Goal: Task Accomplishment & Management: Manage account settings

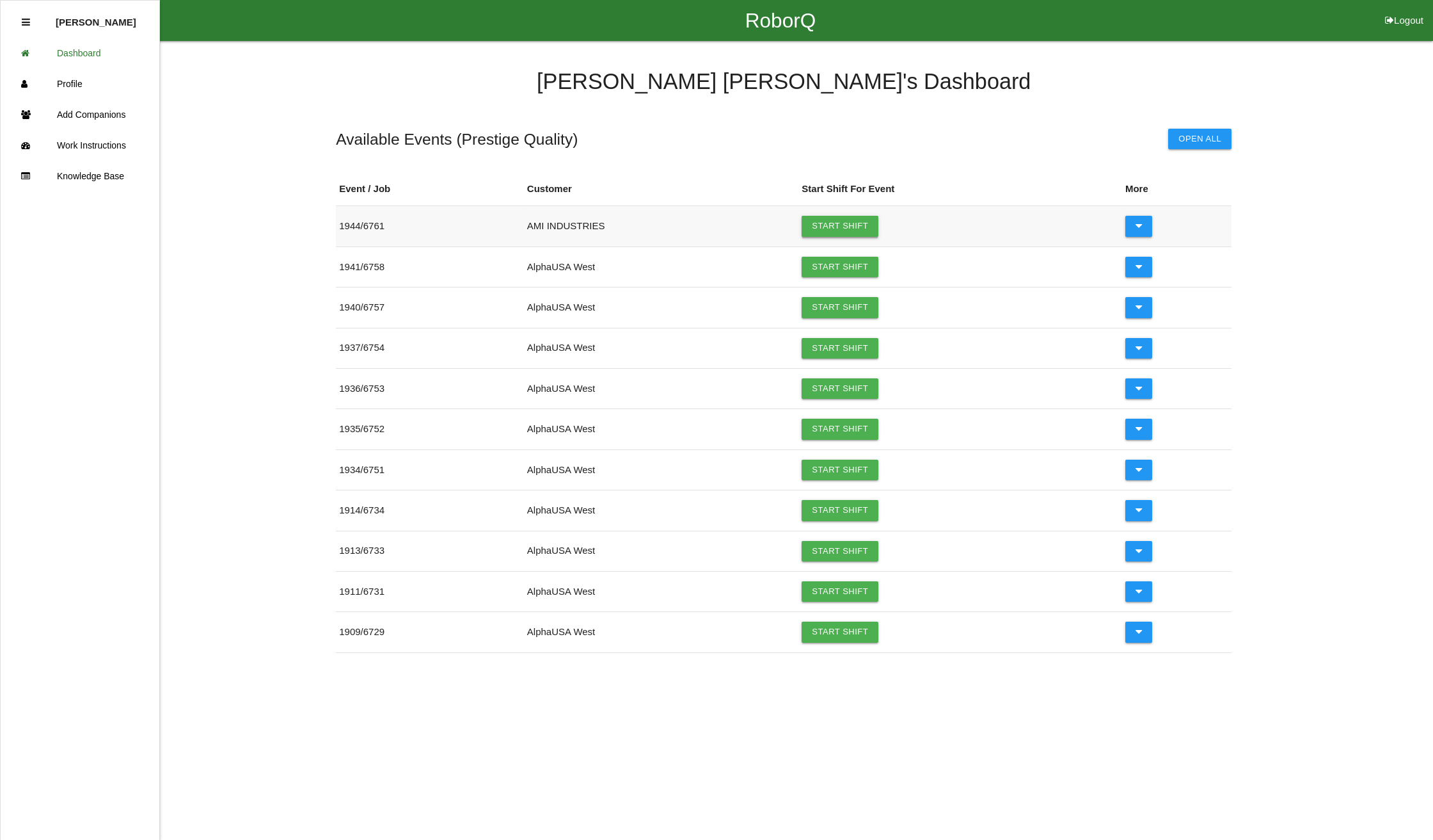
click at [842, 223] on link "Start Shift" at bounding box center [840, 226] width 77 height 20
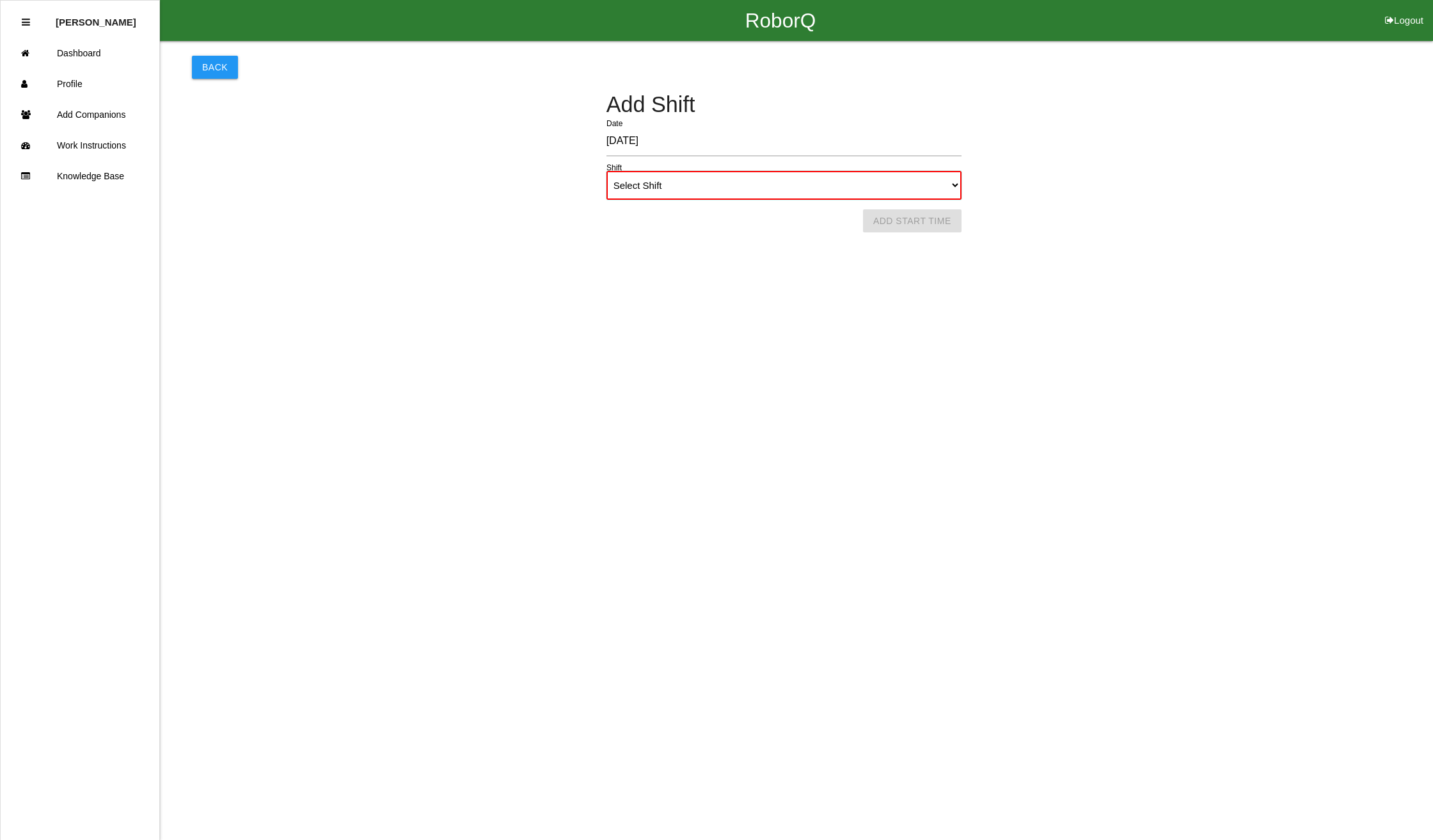
click at [851, 180] on select "Select Shift 1st Shift 2nd Shift 3rd Shift 4th Shift" at bounding box center [784, 185] width 355 height 29
select select "1"
click at [607, 171] on select "Select Shift 1st Shift 2nd Shift 3rd Shift 4th Shift" at bounding box center [784, 185] width 355 height 29
click at [948, 221] on button "Add Start Time" at bounding box center [912, 220] width 99 height 23
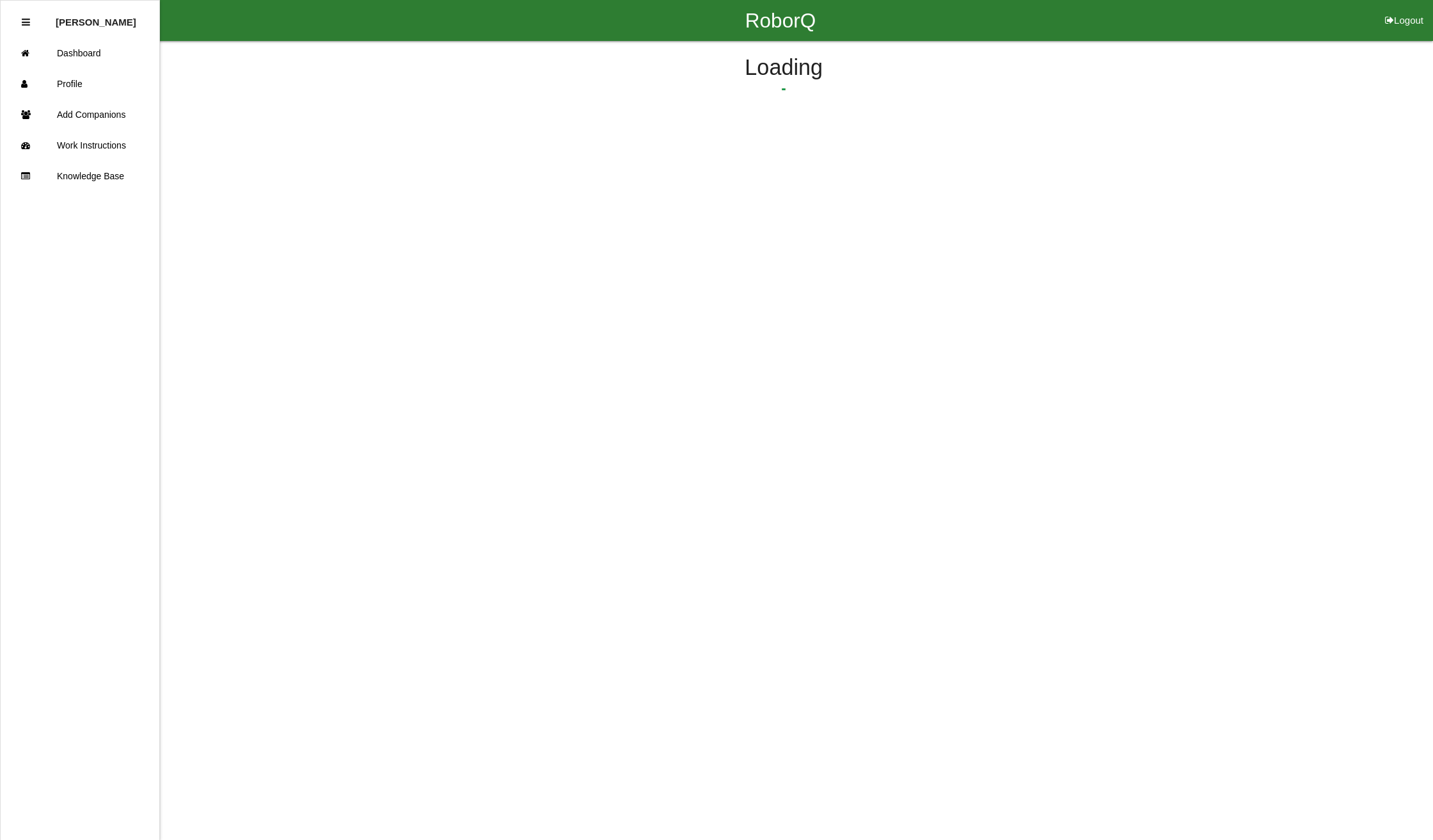
select select "9"
select select "38"
click at [710, 139] on select "1 2 3 4 5 6 7 8 9 10 11 12" at bounding box center [679, 141] width 84 height 29
select select "7"
click at [637, 127] on select "1 2 3 4 5 6 7 8 9 10 11 12" at bounding box center [679, 141] width 84 height 29
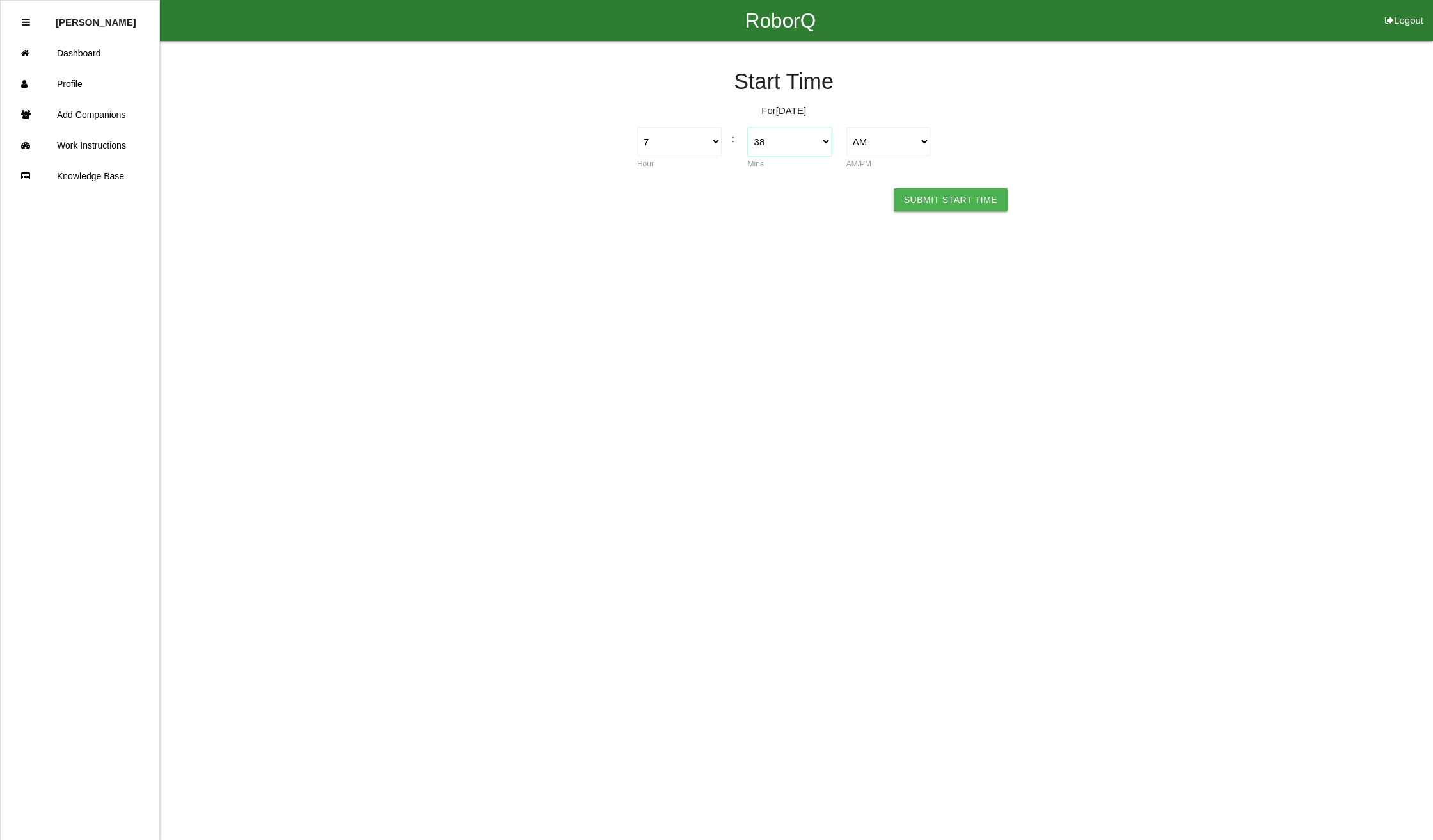
click at [808, 139] on select "00 01 02 03 04 05 06 07 08 09 10 11 12 13 14 15 16 17 18 19 20 21 22 23 24 25 2…" at bounding box center [790, 141] width 84 height 29
select select "15"
click at [748, 127] on select "00 01 02 03 04 05 06 07 08 09 10 11 12 13 14 15 16 17 18 19 20 21 22 23 24 25 2…" at bounding box center [790, 141] width 84 height 29
click at [955, 196] on button "Submit Start Time" at bounding box center [951, 199] width 114 height 23
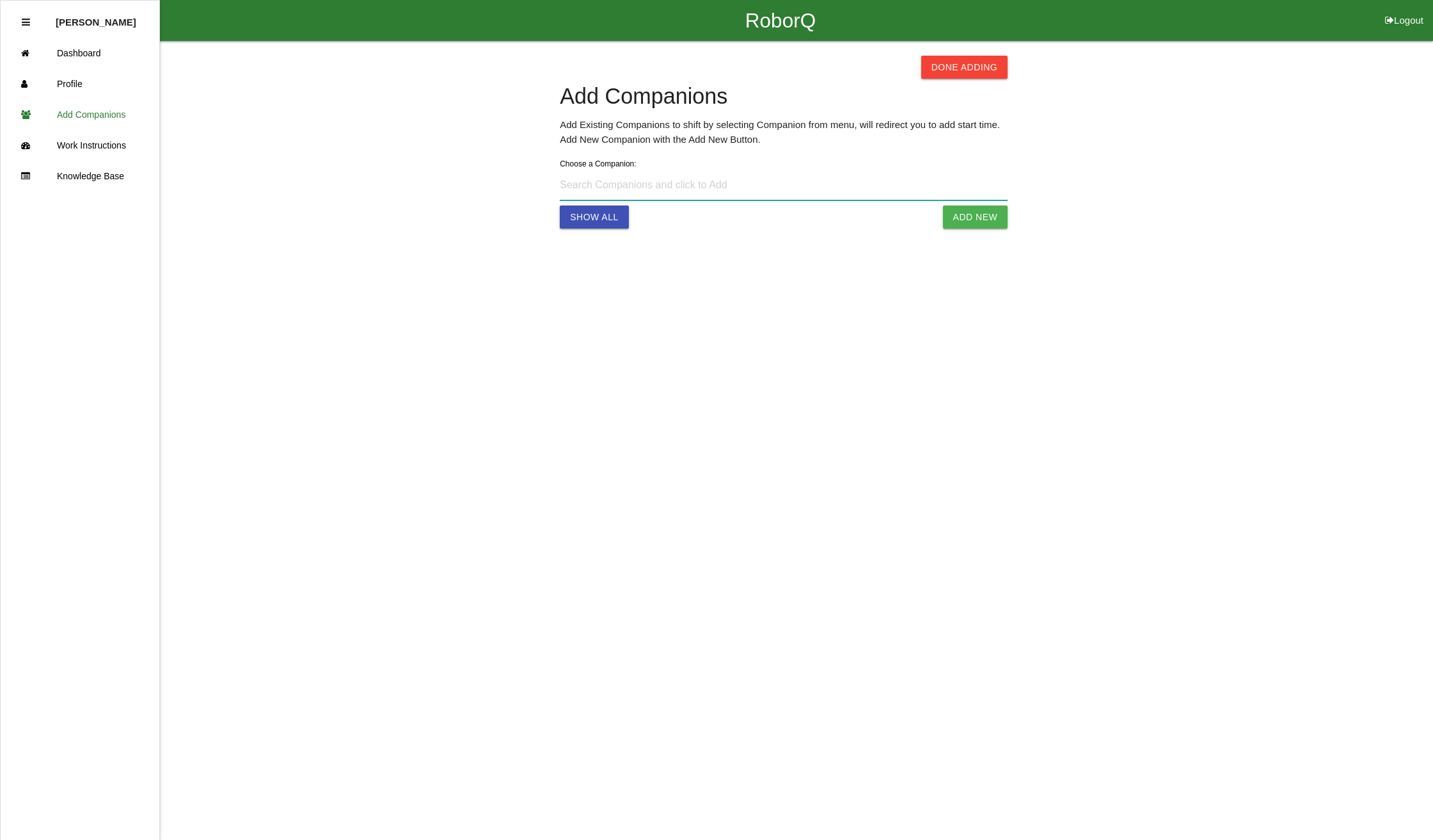
click at [607, 190] on input at bounding box center [784, 185] width 448 height 29
type input "[PERSON_NAME] +[PHONE_NUMBER]"
select select "9"
select select "38"
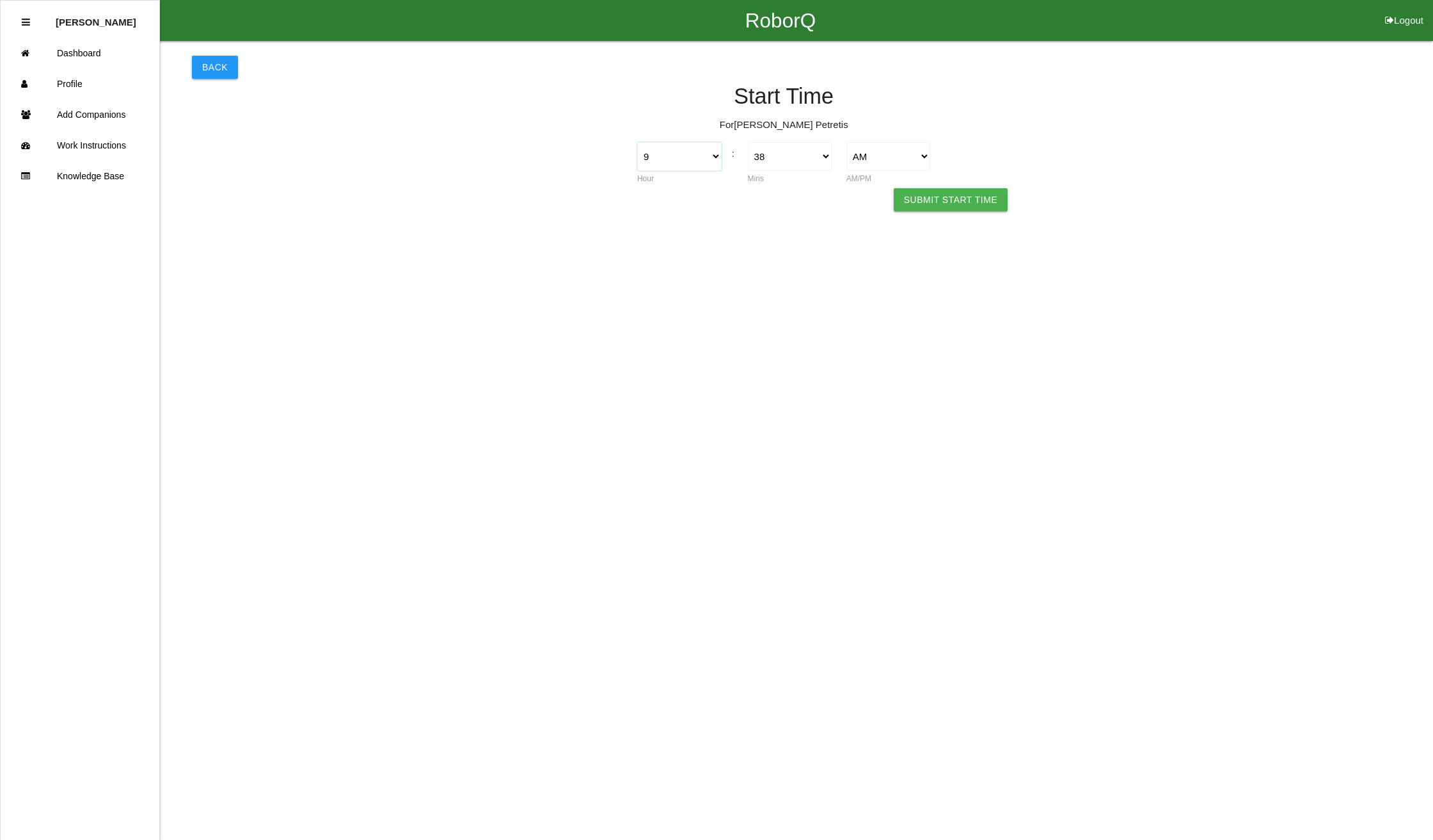
click at [714, 157] on select "1 2 3 4 5 6 7 8 9 10 11 12" at bounding box center [679, 156] width 84 height 29
select select "7"
click at [637, 142] on select "1 2 3 4 5 6 7 8 9 10 11 12" at bounding box center [679, 156] width 84 height 29
click at [790, 159] on select "00 01 02 03 04 05 06 07 08 09 10 11 12 13 14 15 16 17 18 19 20 21 22 23 24 25 2…" at bounding box center [790, 156] width 84 height 29
select select "15"
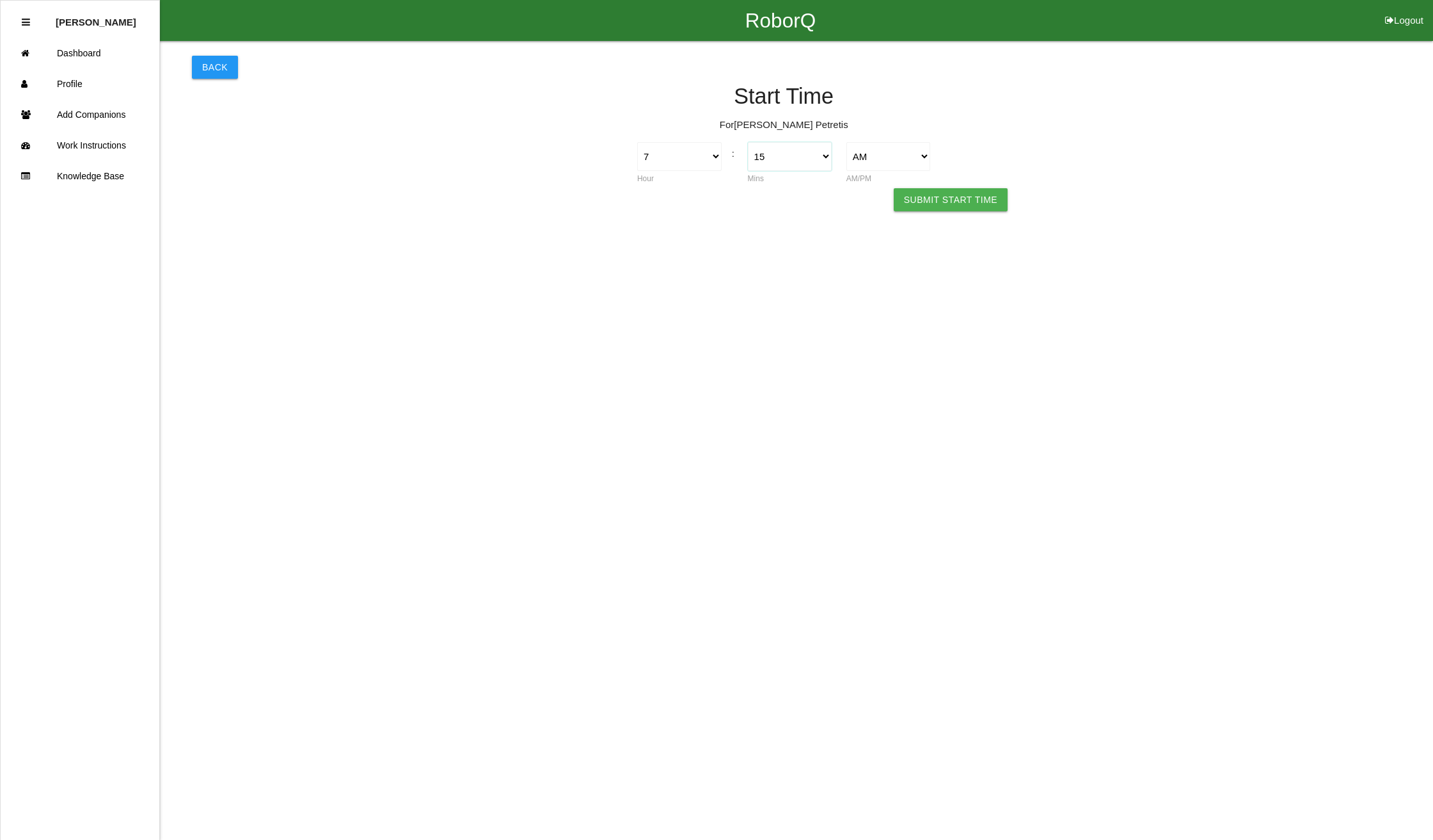
click at [748, 142] on select "00 01 02 03 04 05 06 07 08 09 10 11 12 13 14 15 16 17 18 19 20 21 22 23 24 25 2…" at bounding box center [790, 156] width 84 height 29
click at [938, 200] on button "Submit Start Time" at bounding box center [951, 199] width 114 height 23
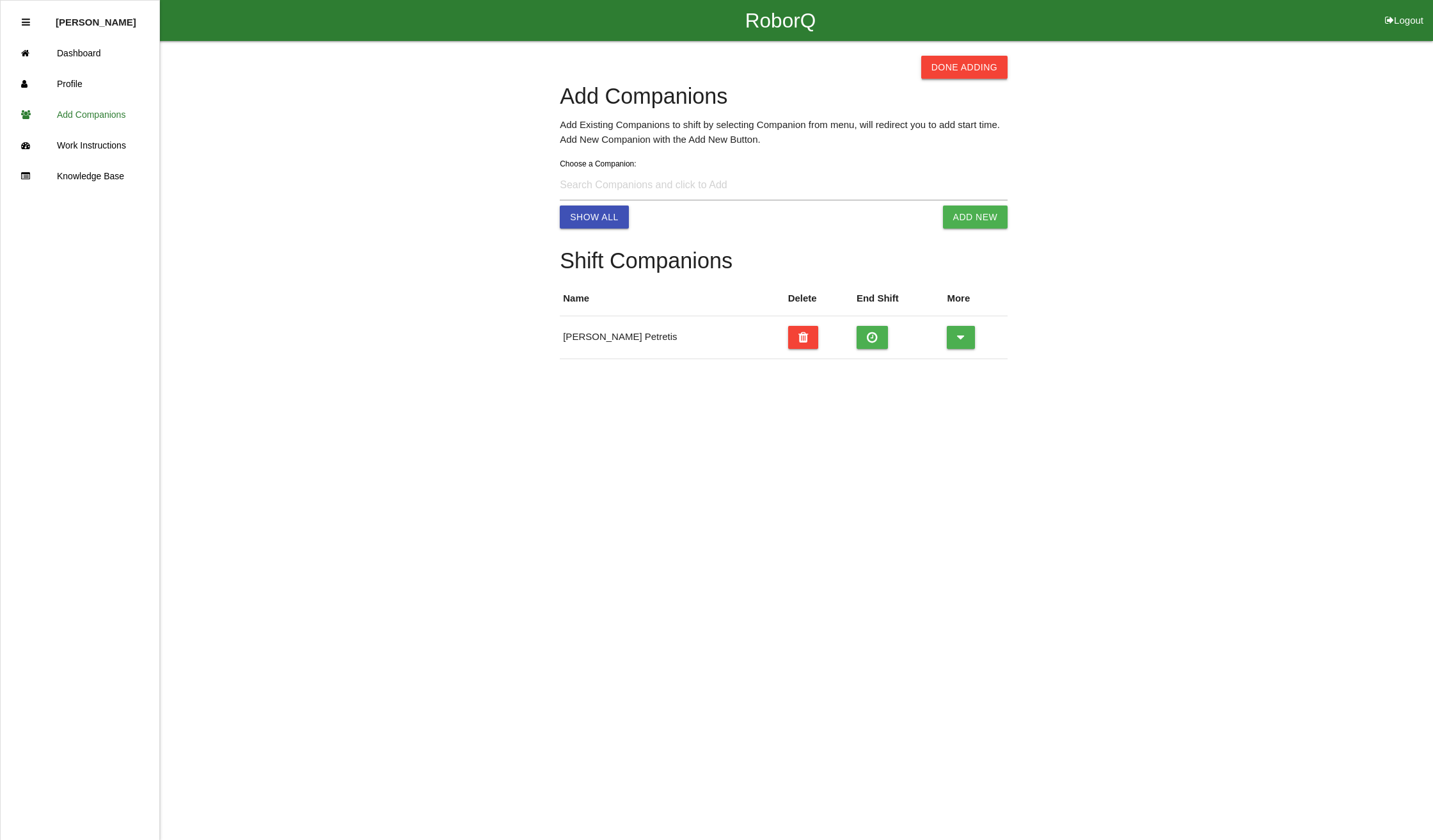
click at [982, 62] on button "Done Adding" at bounding box center [964, 67] width 87 height 23
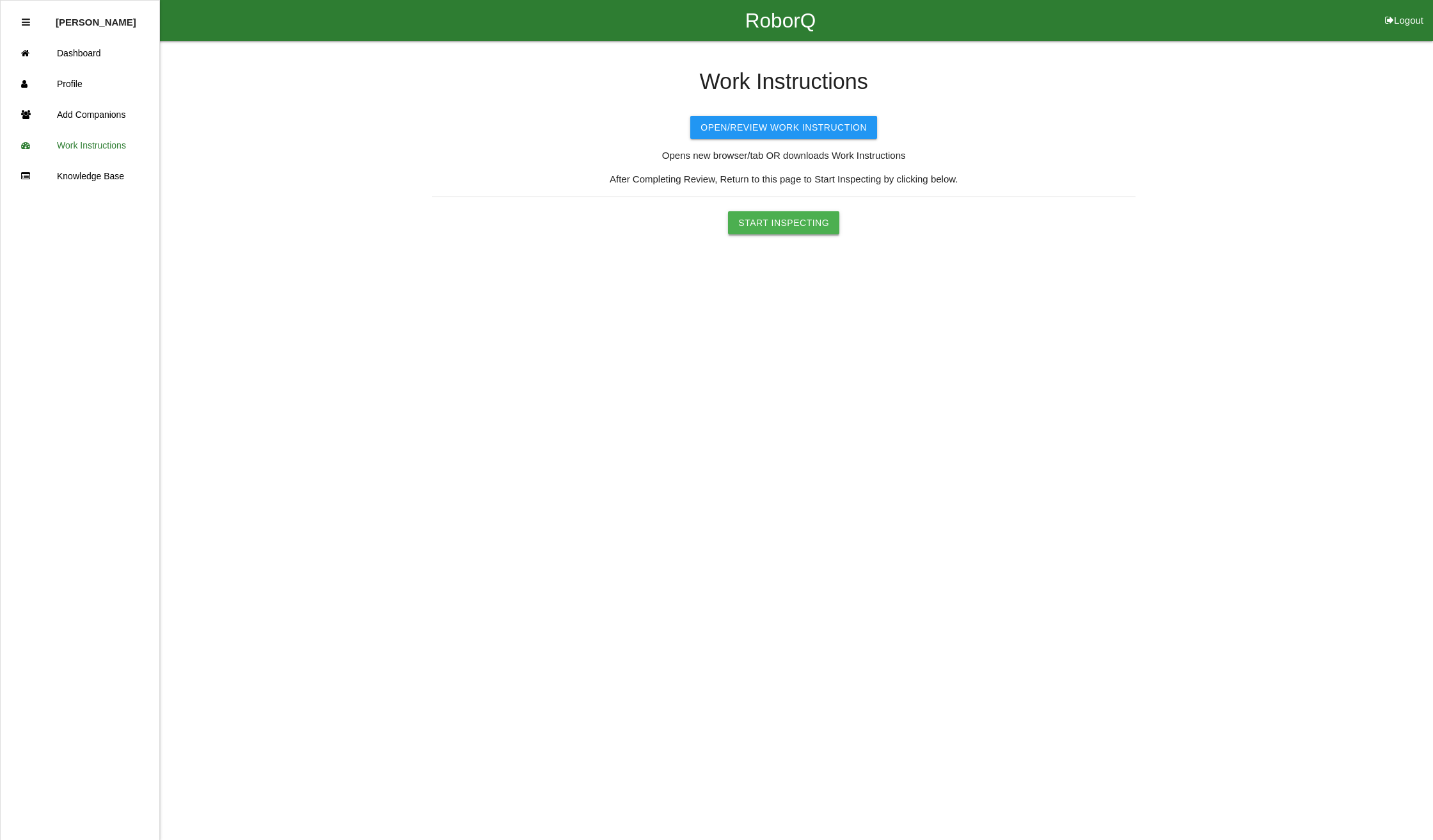
click at [786, 220] on button "Start Inspecting" at bounding box center [783, 222] width 111 height 23
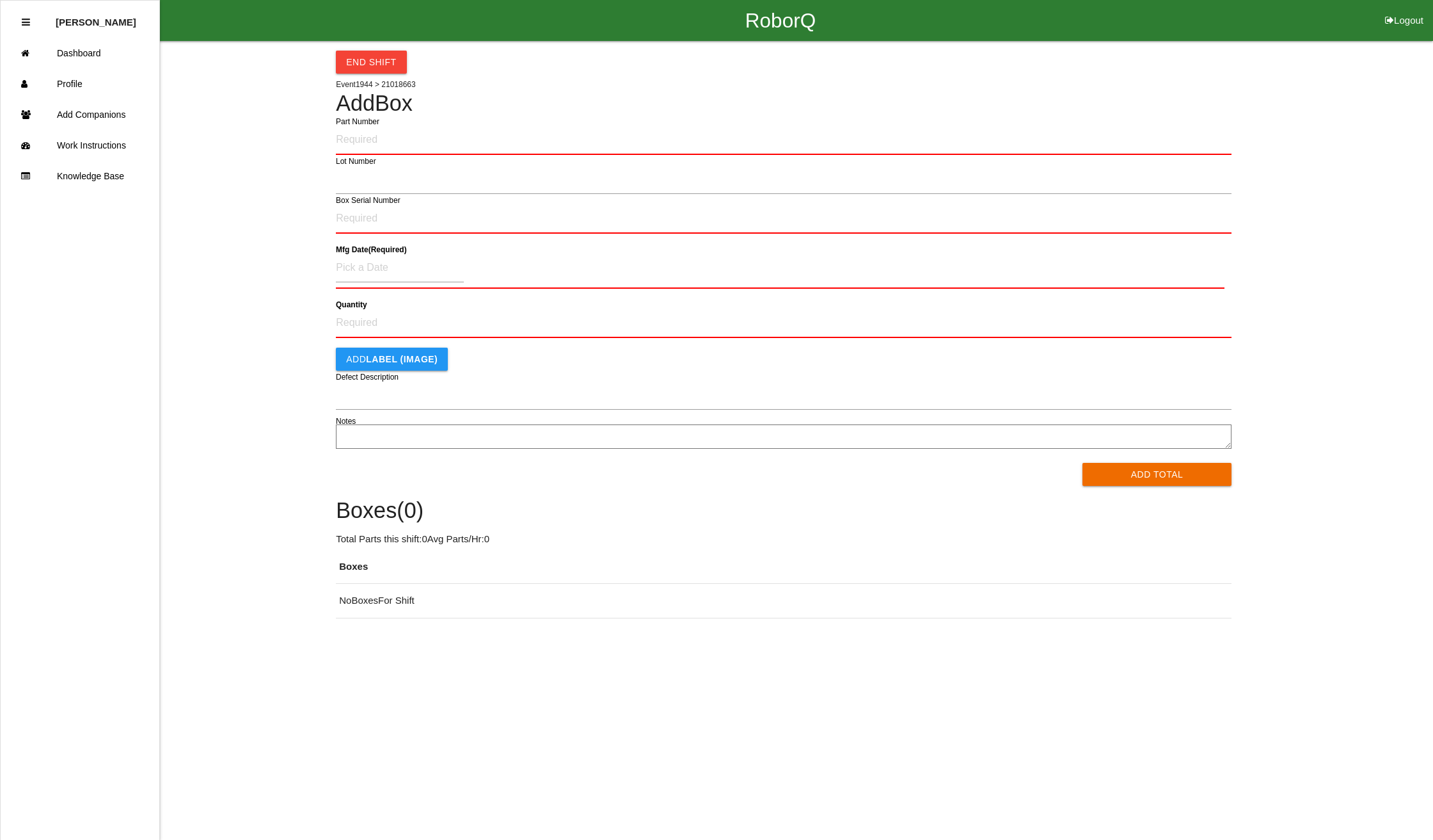
click at [376, 430] on textarea "Notes" at bounding box center [784, 436] width 896 height 24
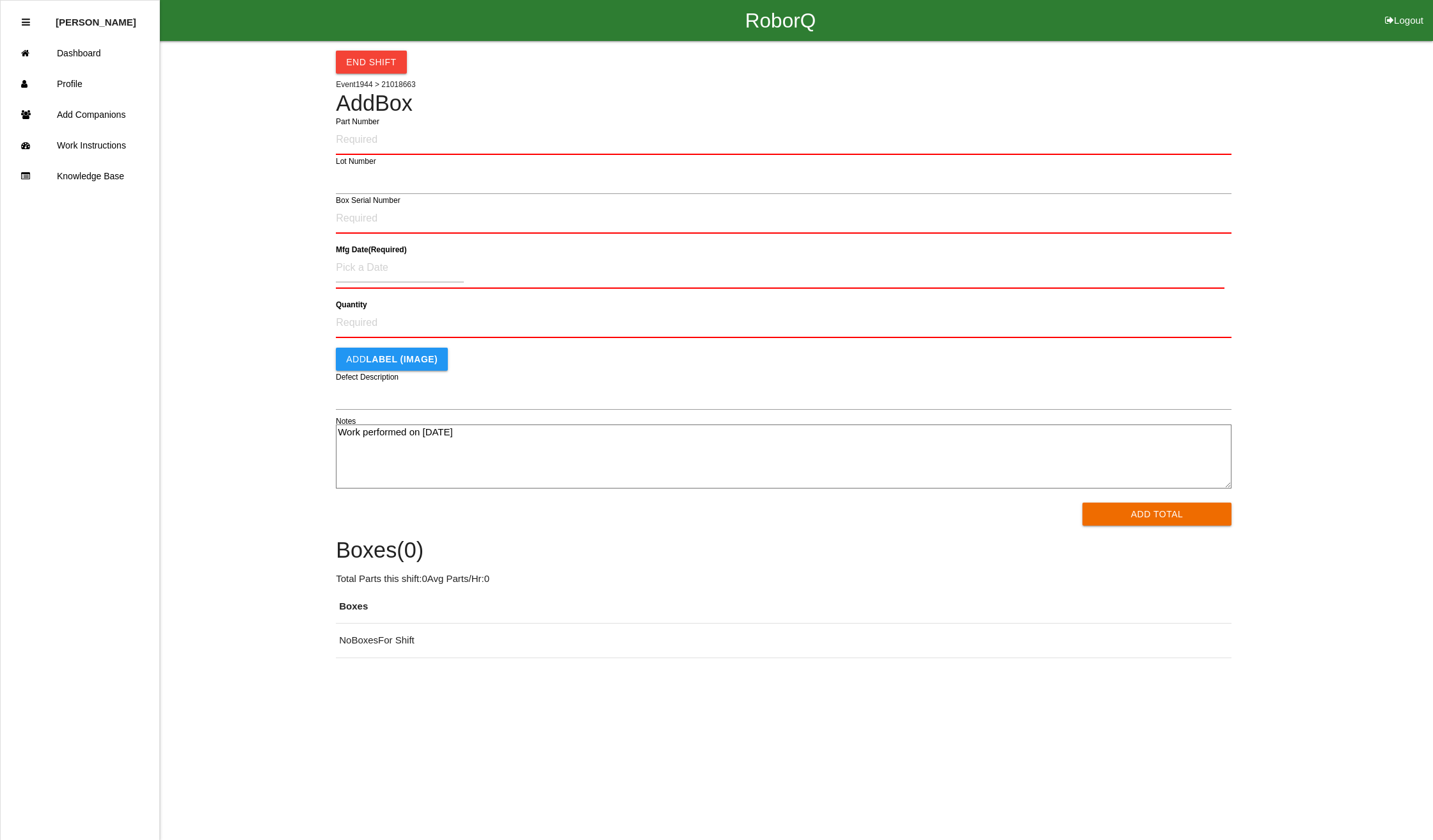
type textarea "Work performed on [DATE]"
click at [459, 133] on input "Part Number" at bounding box center [784, 140] width 896 height 30
drag, startPoint x: 346, startPoint y: 139, endPoint x: 308, endPoint y: 133, distance: 38.3
click at [308, 133] on div "End Shift Event 1944 > 21018663 Add Box $20-980972 Part Number Lot Number Box S…" at bounding box center [716, 349] width 1433 height 616
type input "R20-980972"
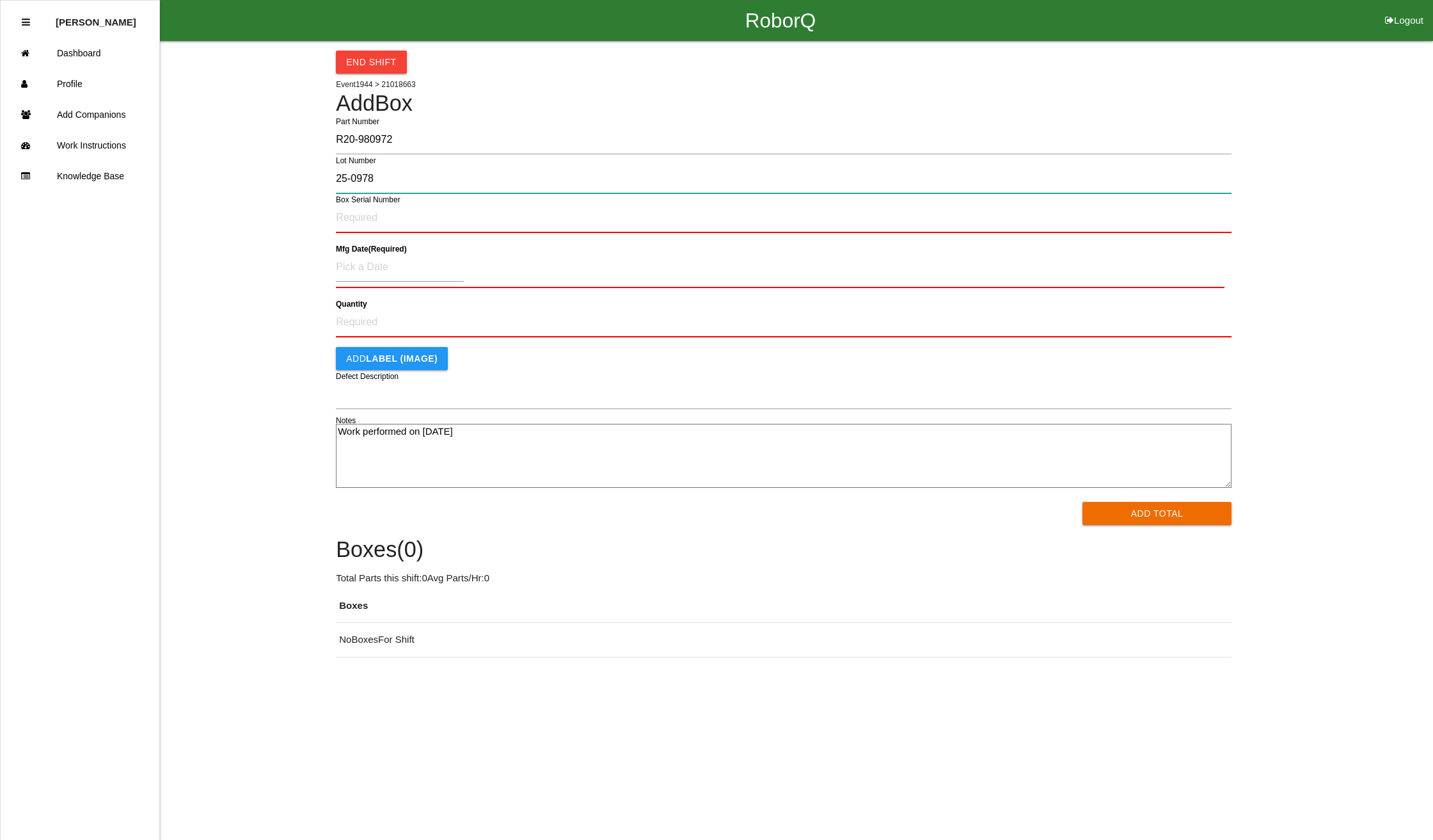
type input "25-0978"
click at [411, 266] on input at bounding box center [400, 266] width 128 height 29
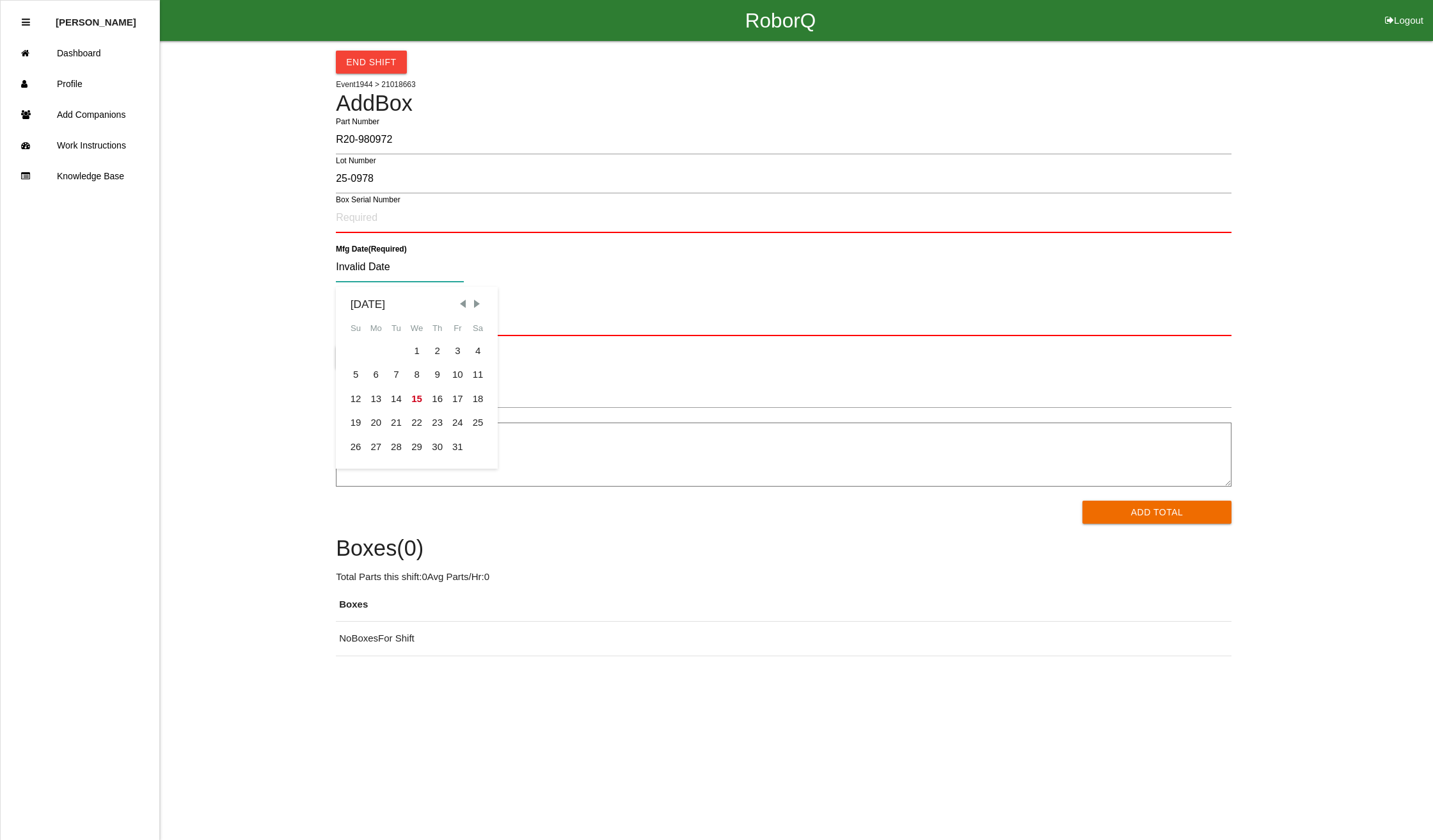
drag, startPoint x: 401, startPoint y: 265, endPoint x: 246, endPoint y: 251, distance: 155.4
click at [246, 251] on div "End Shift Event 1944 > 21018663 Add Box R20-980972 Part Number 25-0978 Lot Numb…" at bounding box center [716, 348] width 1433 height 615
click at [462, 305] on span "Previous Month" at bounding box center [463, 304] width 12 height 12
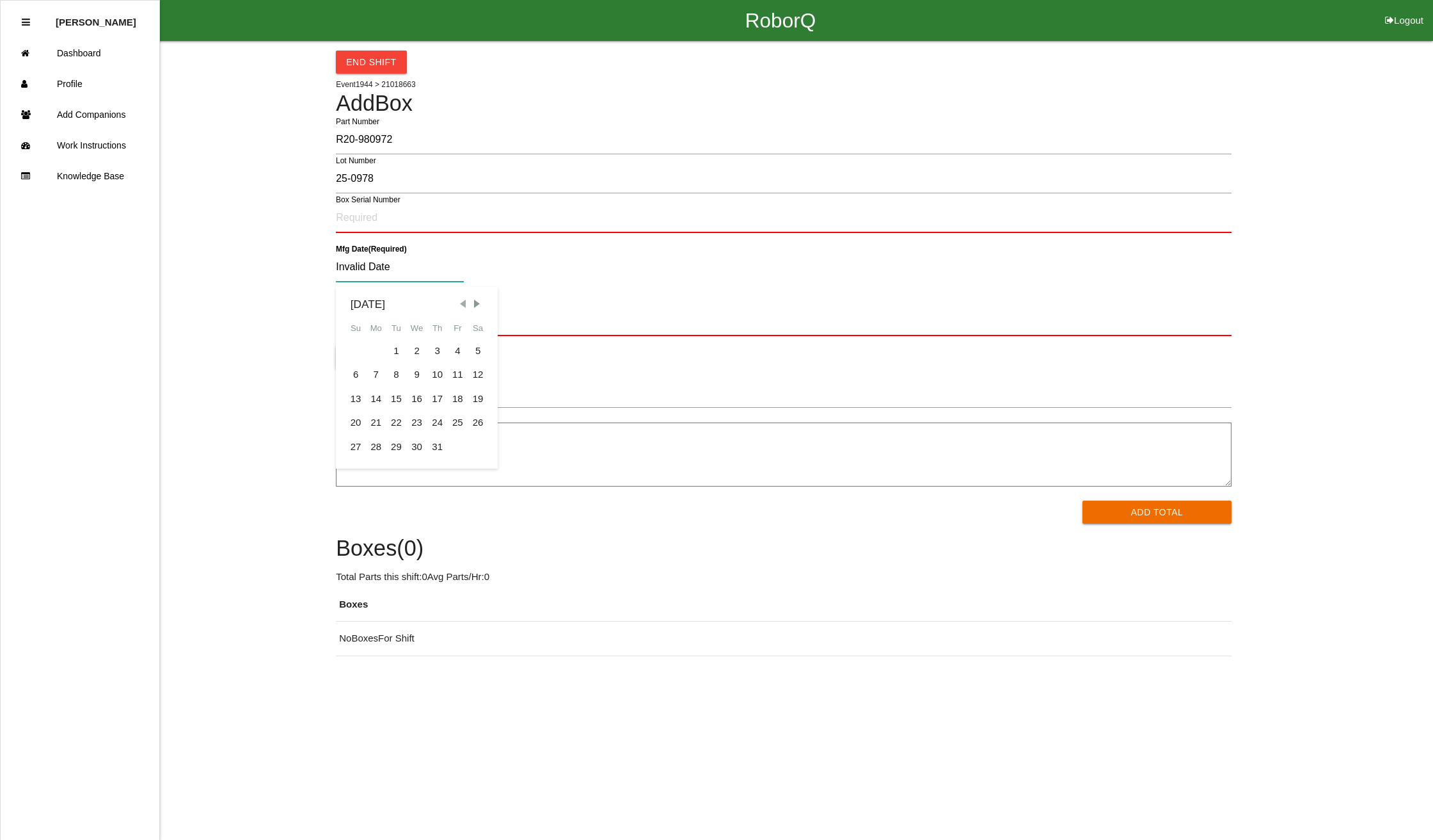
click at [462, 305] on span "Previous Month" at bounding box center [463, 304] width 12 height 12
click at [417, 397] on div "18" at bounding box center [416, 398] width 21 height 24
type input "[DATE]"
click at [415, 315] on input "Quantity" at bounding box center [784, 321] width 896 height 30
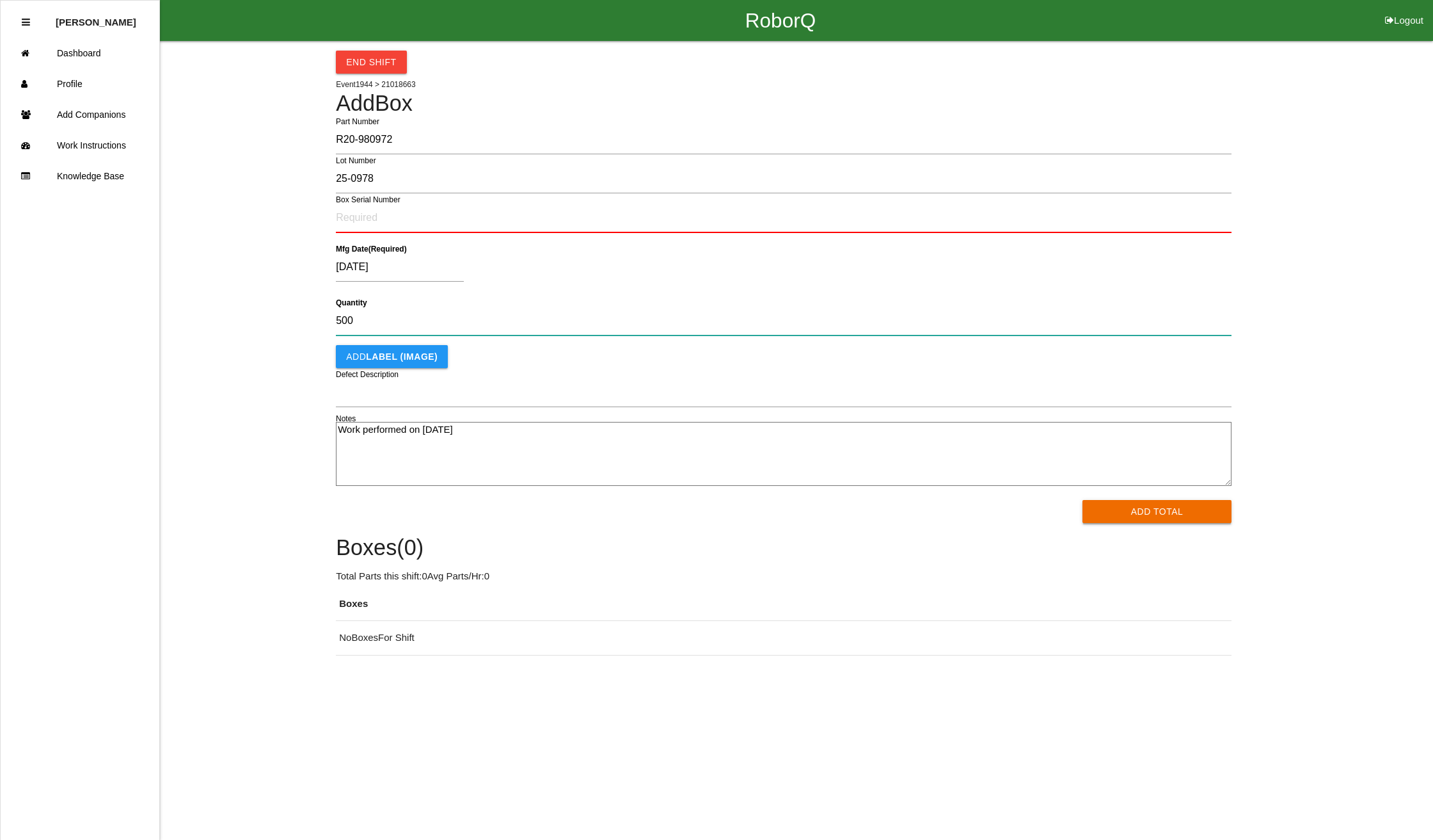
type input "500"
click at [1170, 507] on button "Add Total" at bounding box center [1157, 511] width 149 height 23
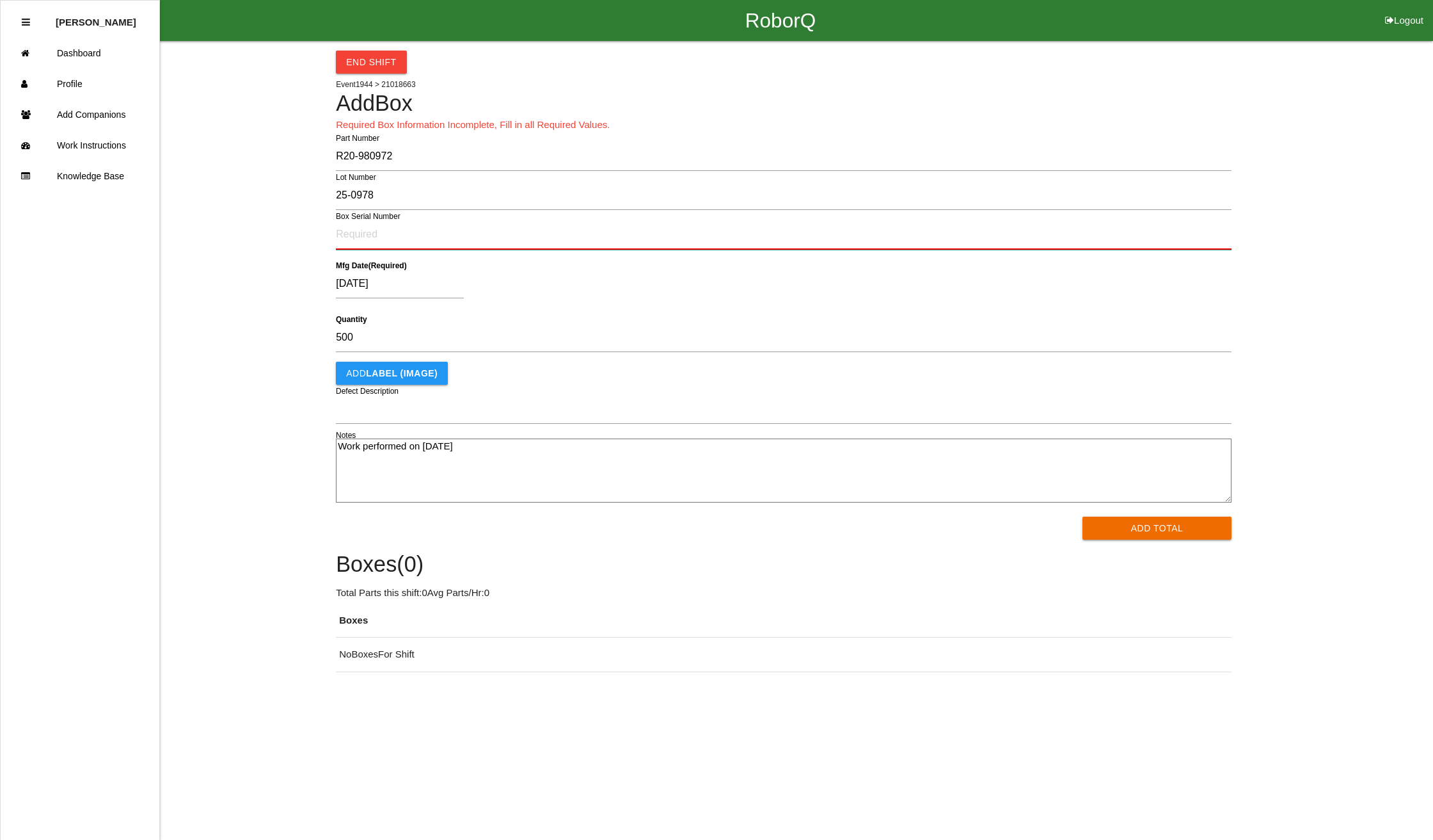
click at [384, 232] on input "Box Serial Number" at bounding box center [784, 234] width 896 height 30
type input "NA"
click at [1137, 526] on button "Add Total" at bounding box center [1157, 527] width 149 height 23
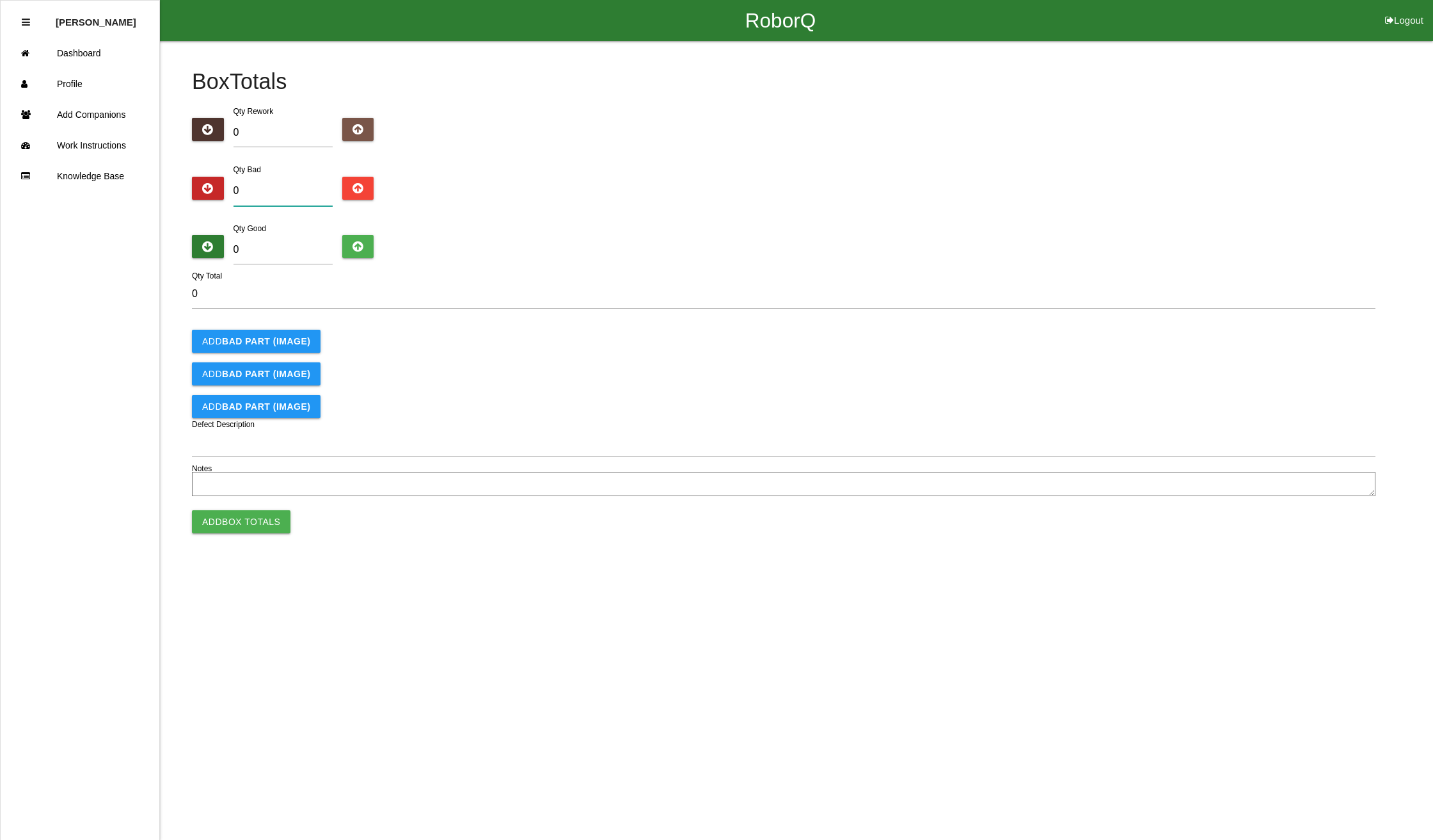
click at [266, 193] on input "0" at bounding box center [283, 191] width 99 height 29
type input "1"
type input "16"
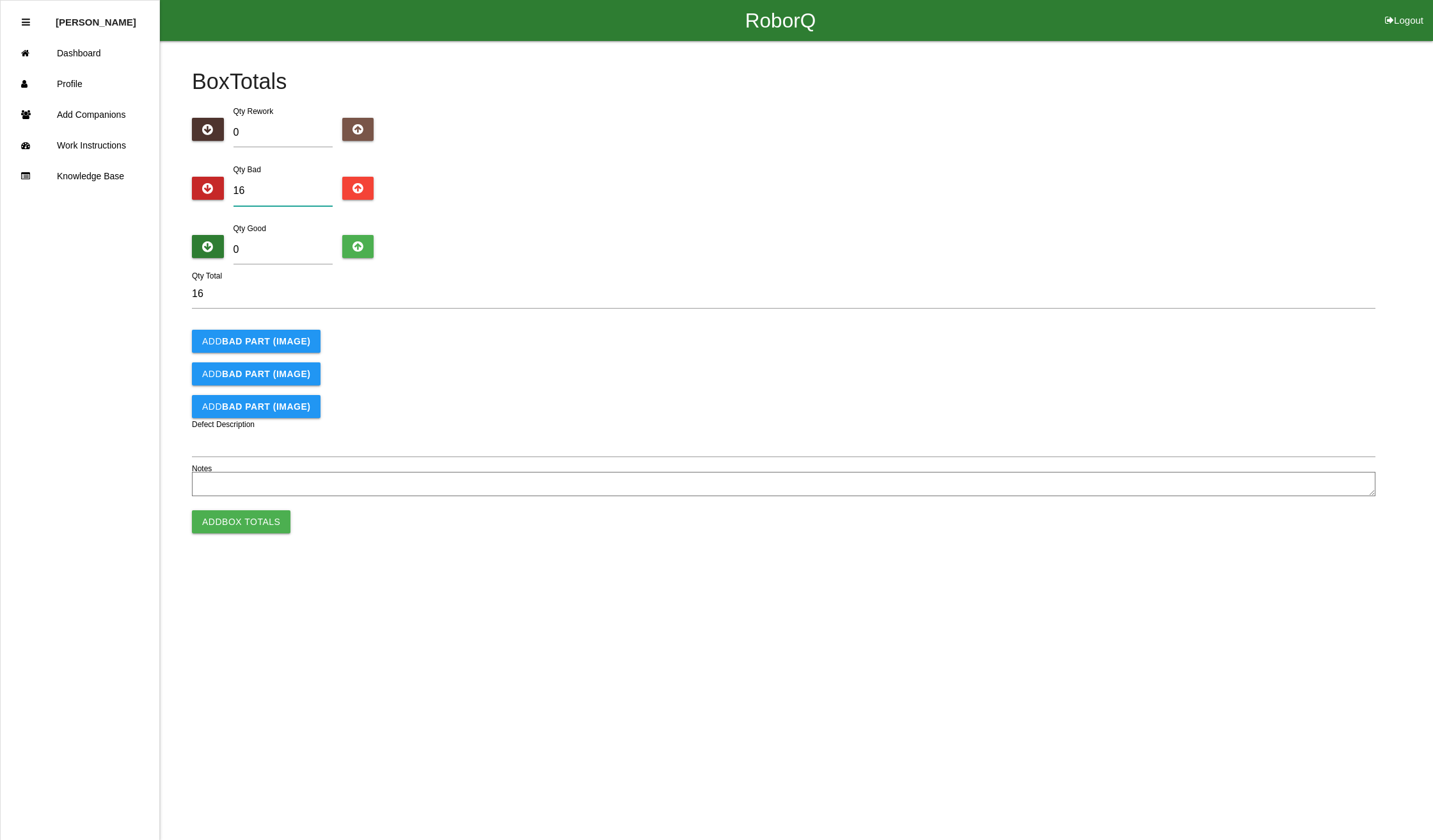
type input "16"
click at [251, 251] on input "0" at bounding box center [283, 249] width 99 height 29
type input "4"
type input "20"
type input "48"
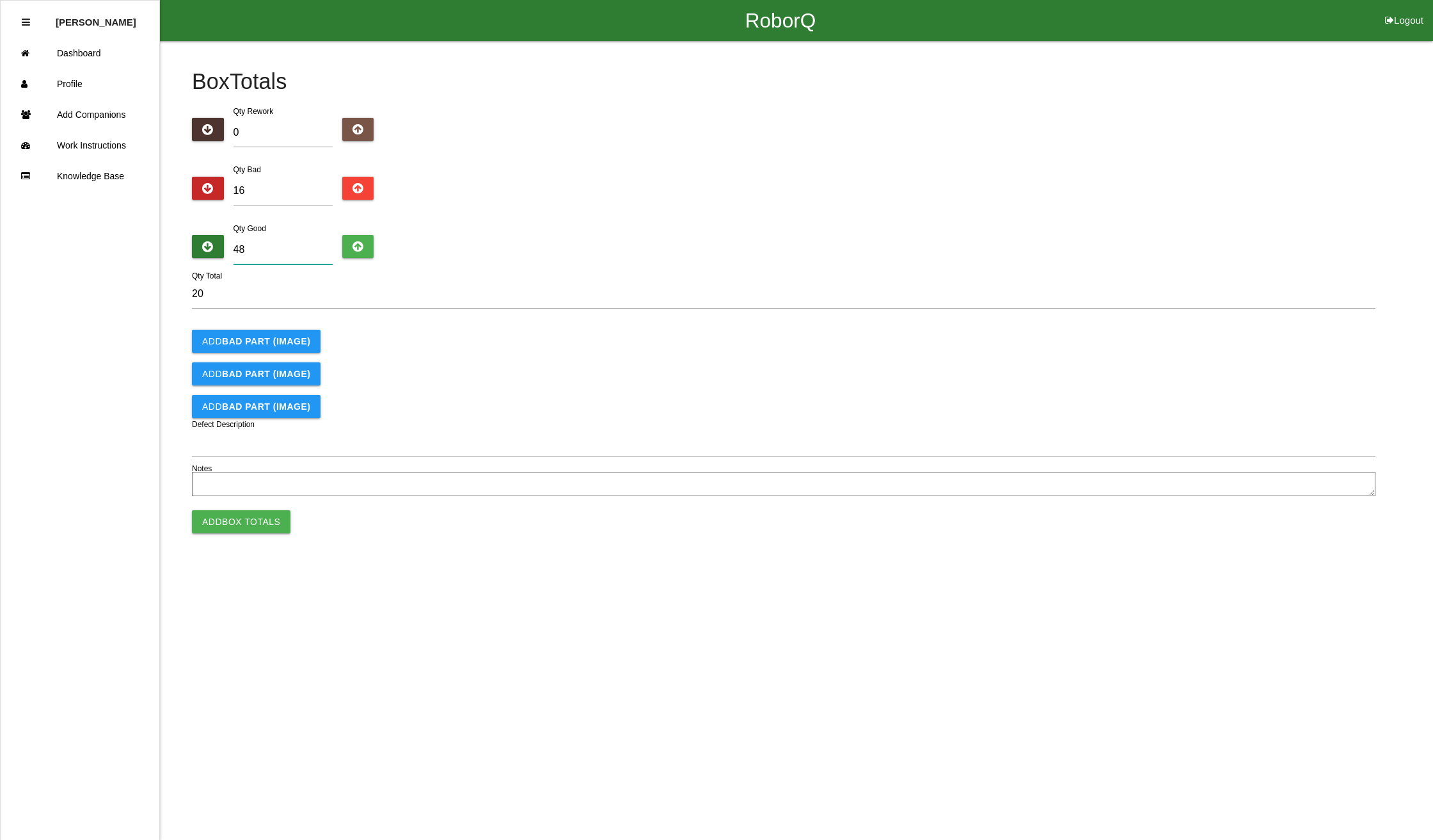
type input "64"
type input "484"
type input "500"
type input "484"
click at [236, 515] on button "Add Box Totals" at bounding box center [241, 521] width 99 height 23
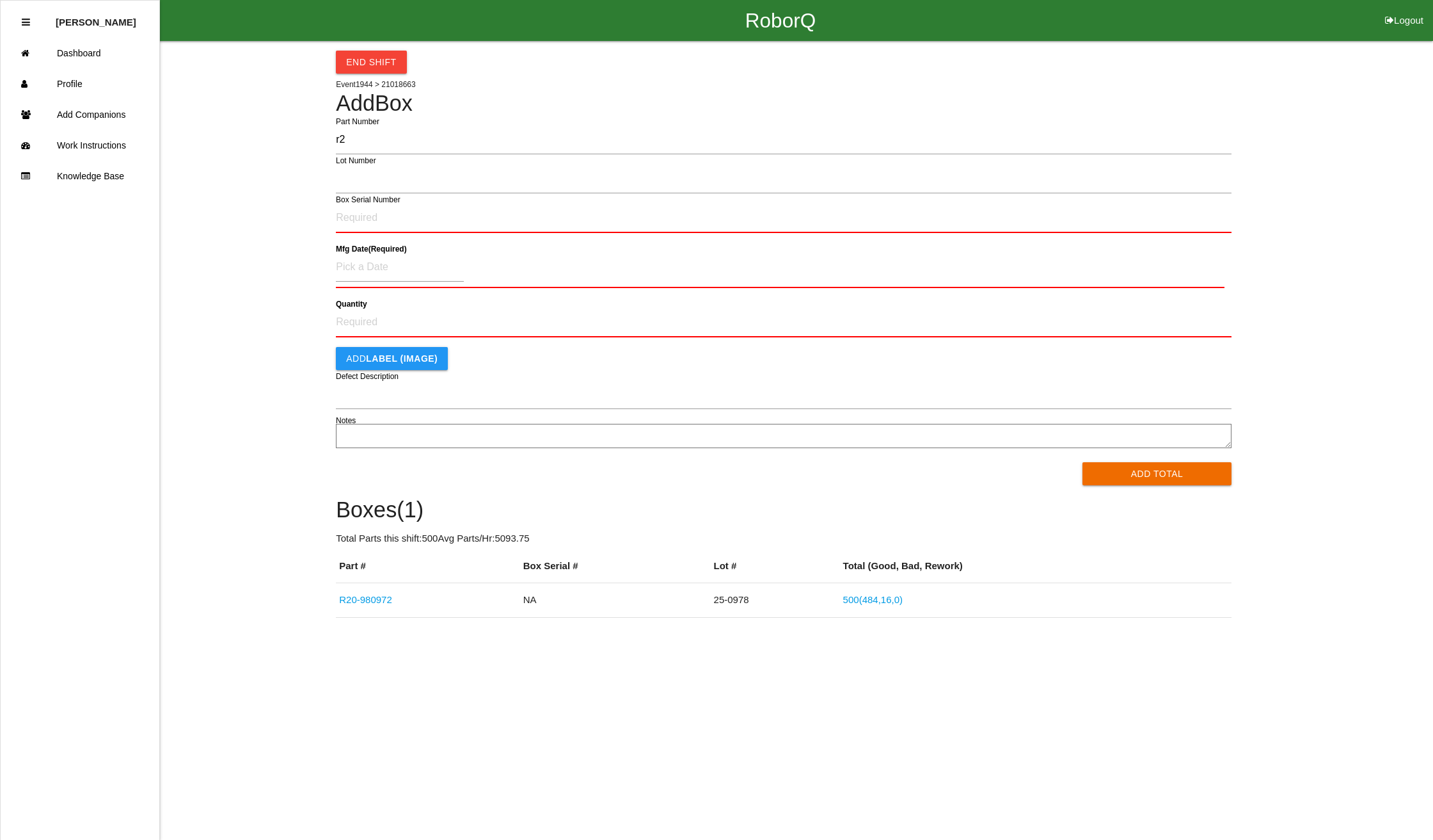
type input "r"
type input "R20-980972"
type input "25-0978"
type input "NA"
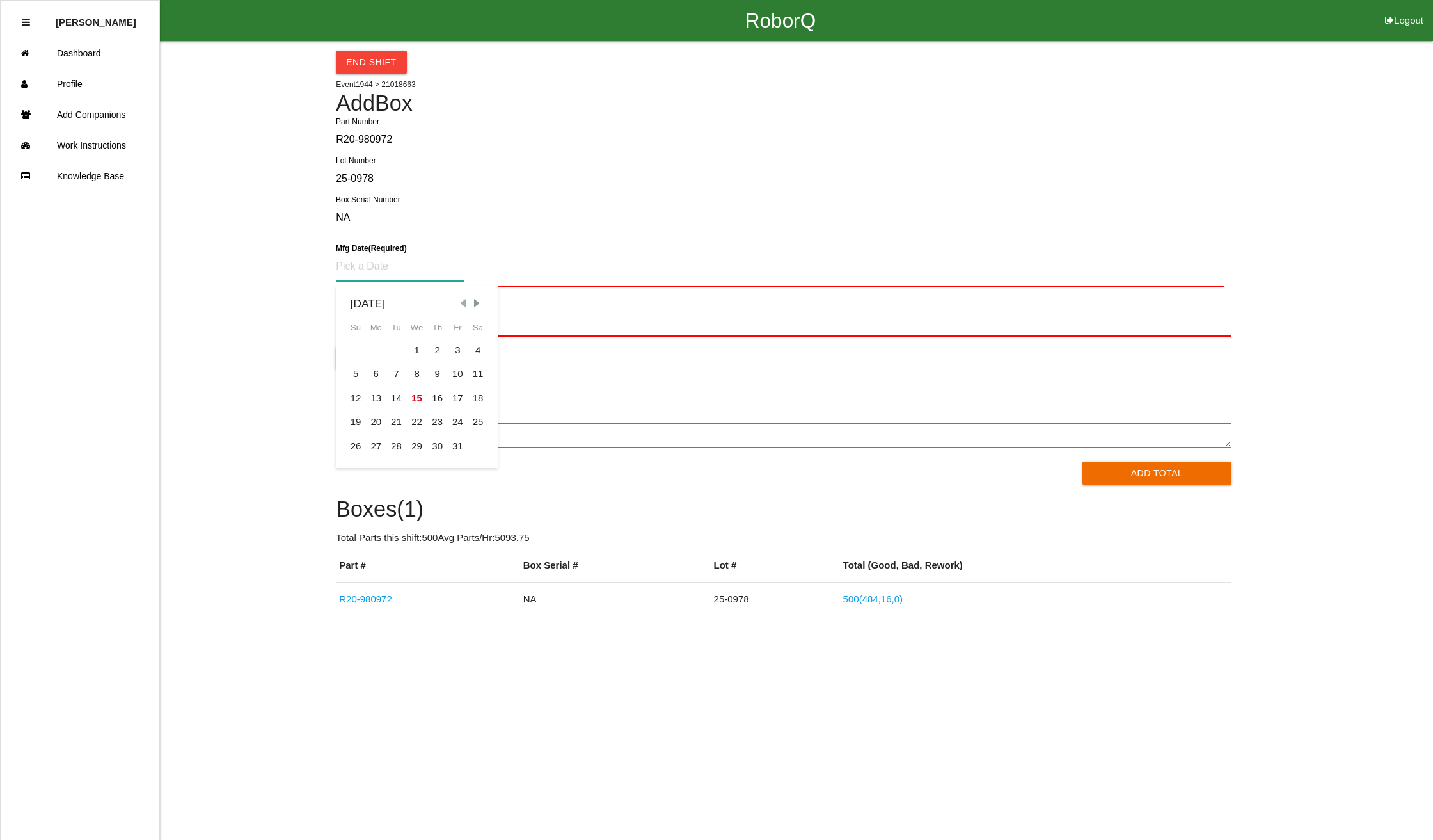
click at [459, 301] on span "Previous Month" at bounding box center [463, 303] width 12 height 12
click at [415, 390] on div "18" at bounding box center [416, 398] width 21 height 24
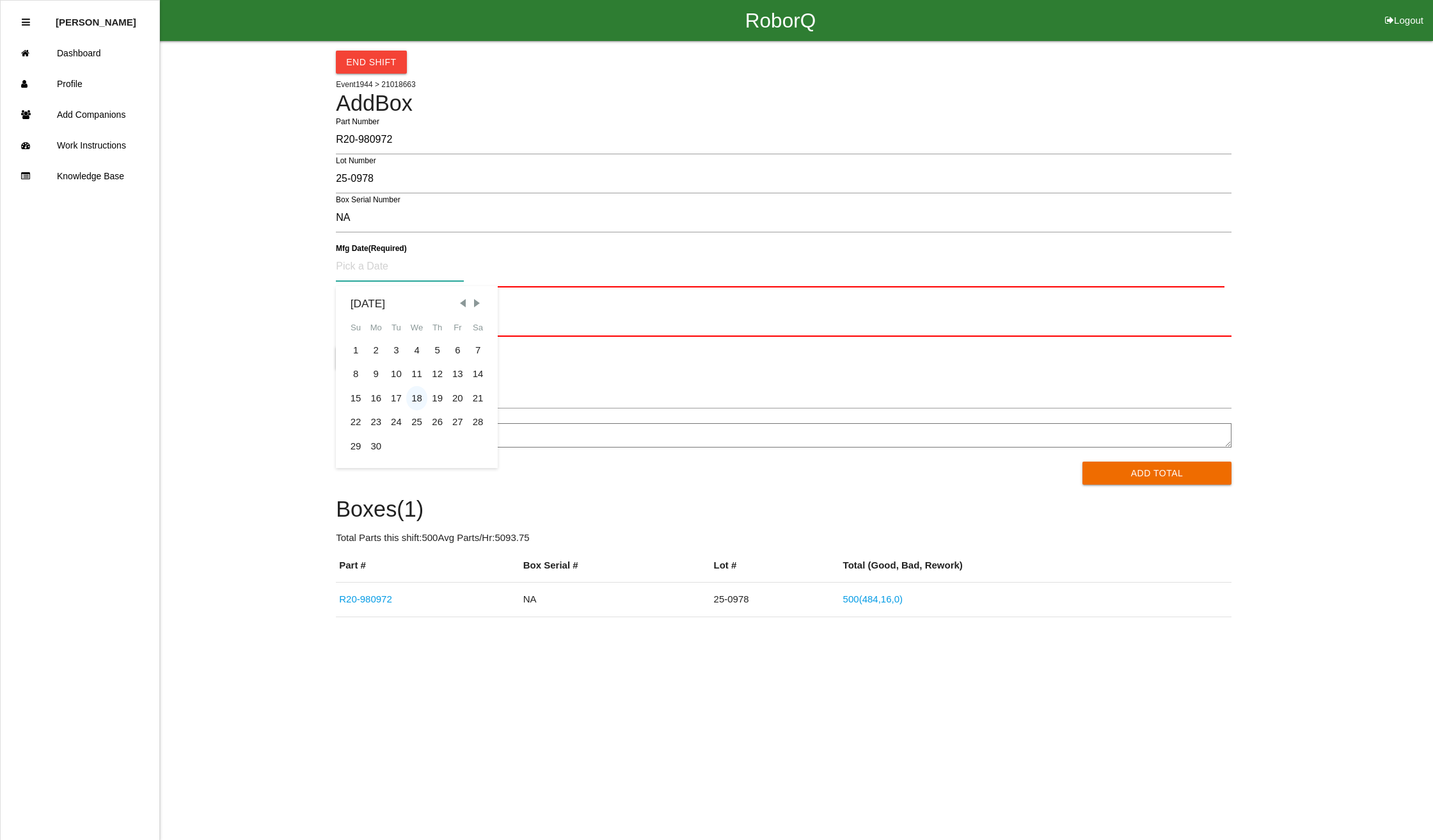
type input "[DATE]"
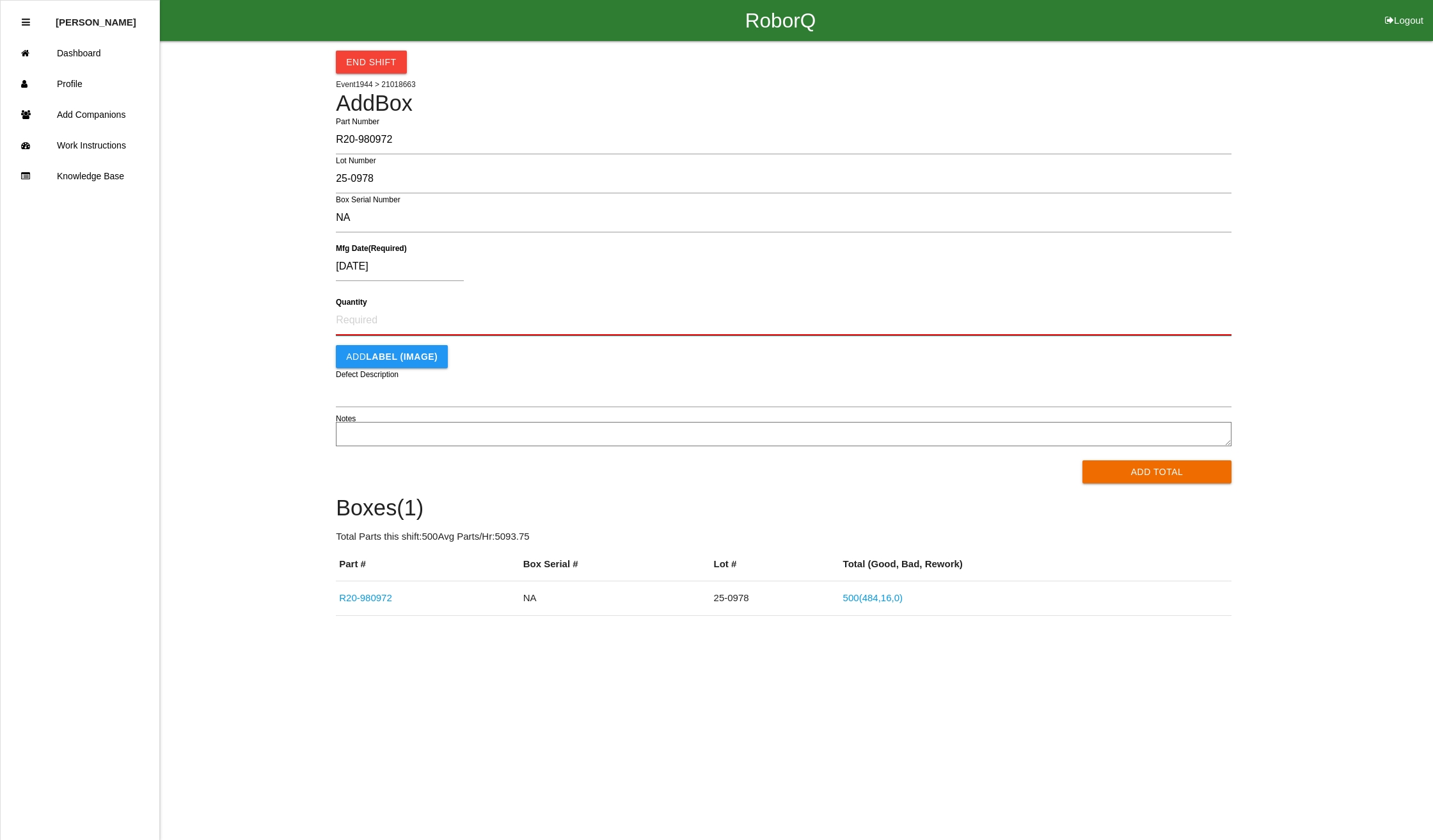
click at [436, 314] on input "Quantity" at bounding box center [784, 320] width 896 height 30
type input "1000"
click at [1115, 467] on button "Add Total" at bounding box center [1157, 470] width 149 height 23
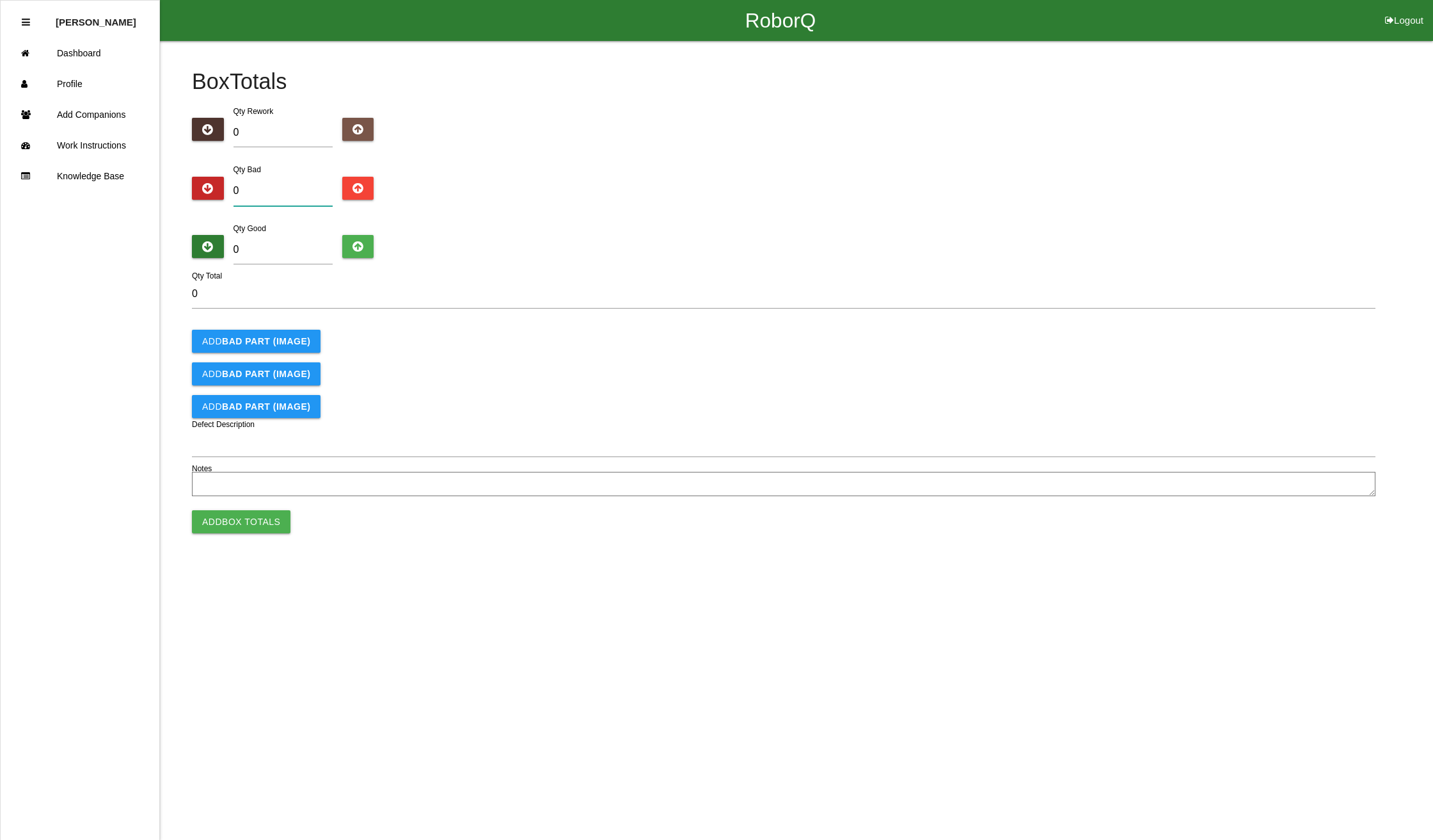
click at [264, 187] on input "0" at bounding box center [283, 191] width 99 height 29
type input "2"
type input "24"
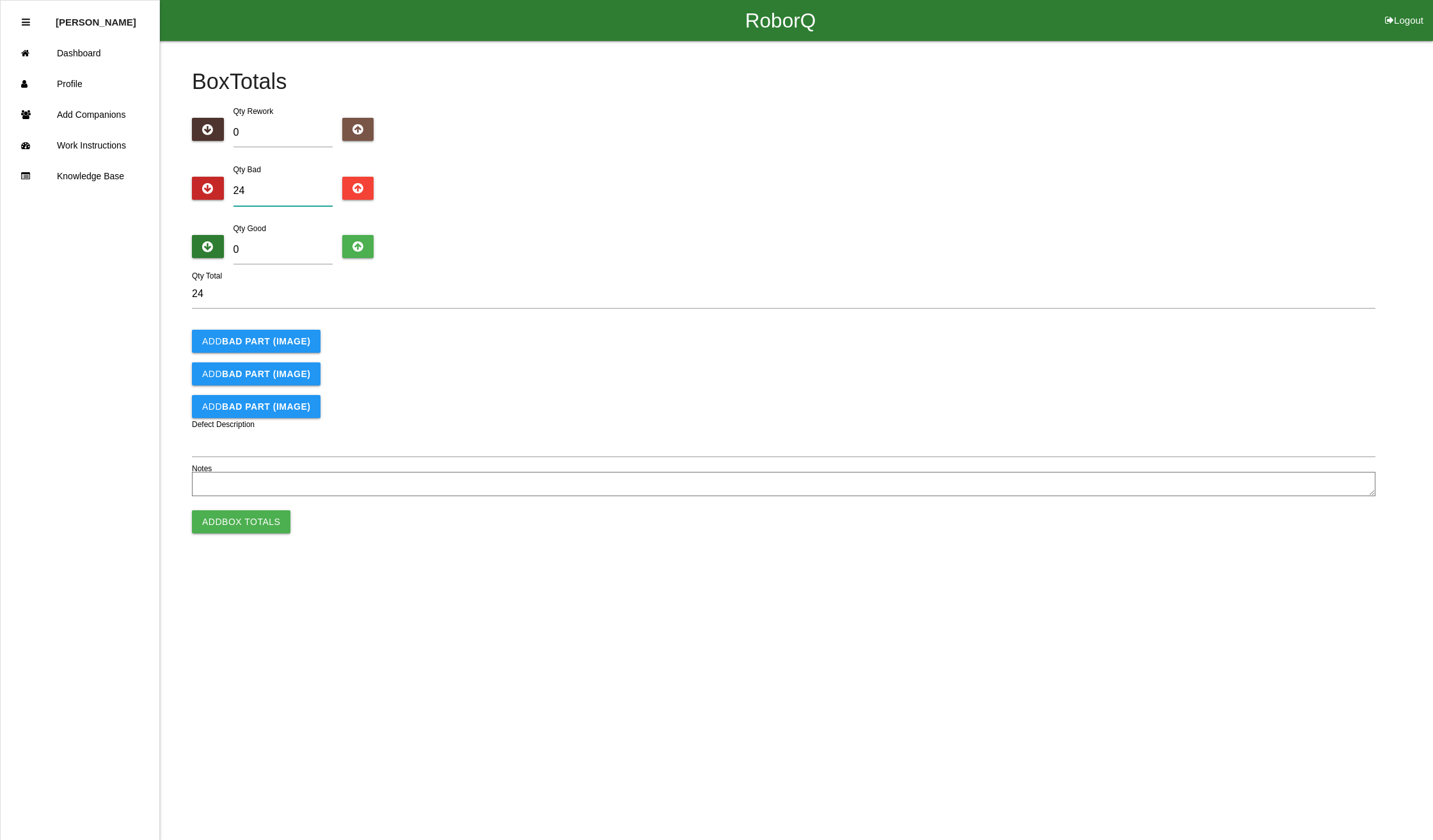
type input "24"
click at [255, 241] on input "0" at bounding box center [283, 249] width 99 height 29
type input "9"
type input "33"
type input "97"
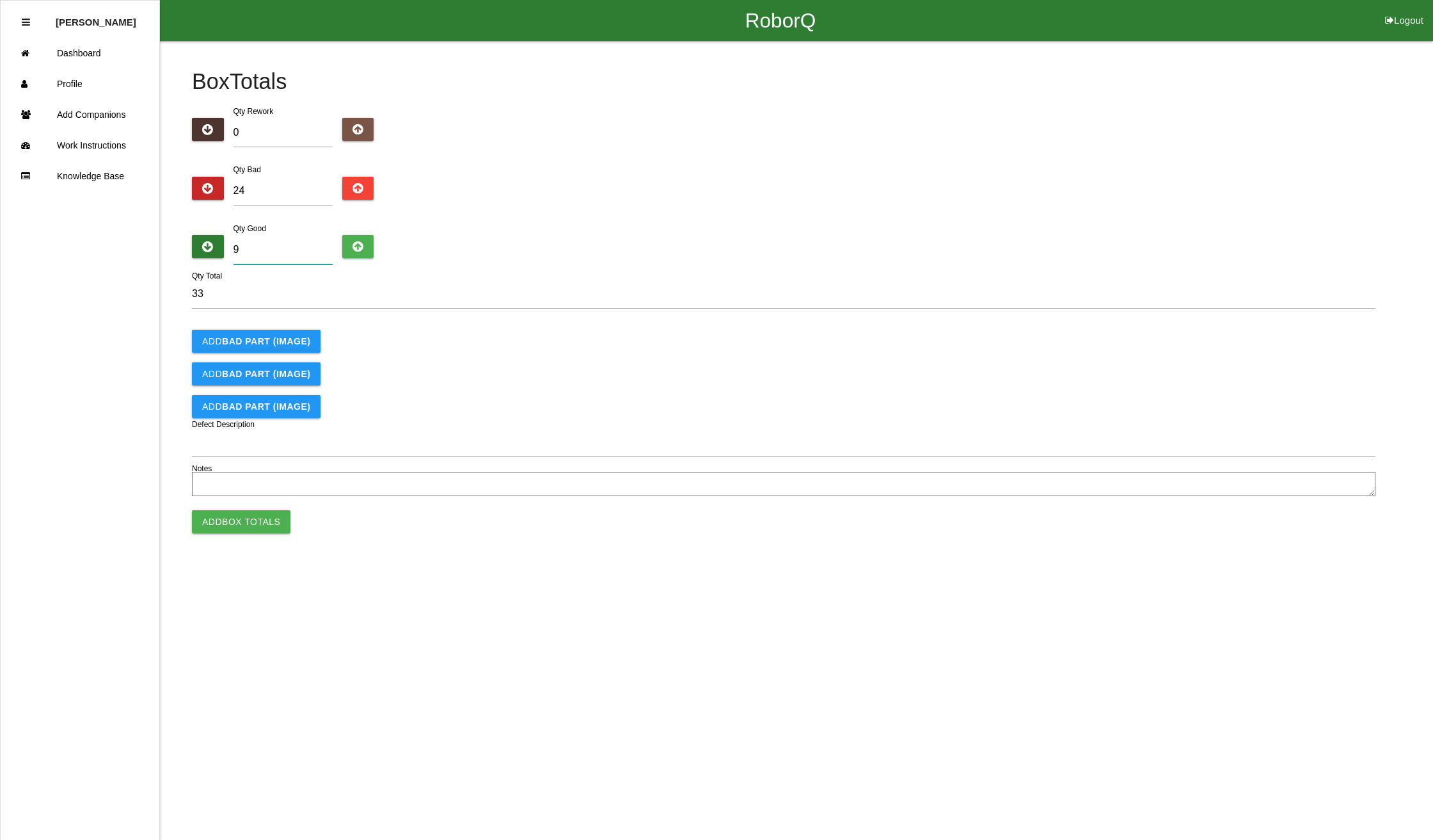
type input "121"
type input "976"
type input "1000"
type input "976"
click at [248, 522] on button "Add Box Totals" at bounding box center [241, 521] width 99 height 23
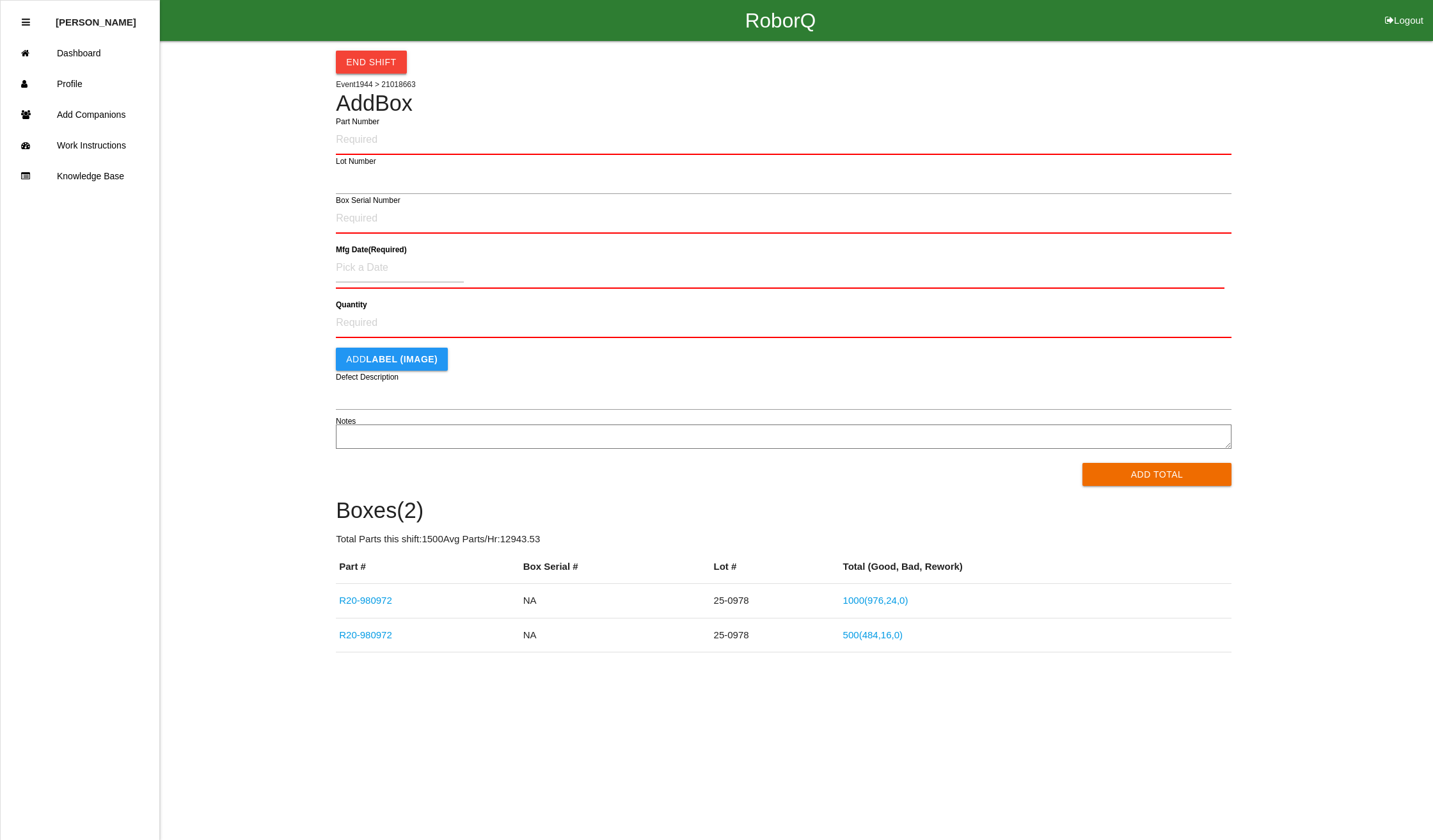
click at [390, 62] on button "End Shift" at bounding box center [371, 62] width 70 height 23
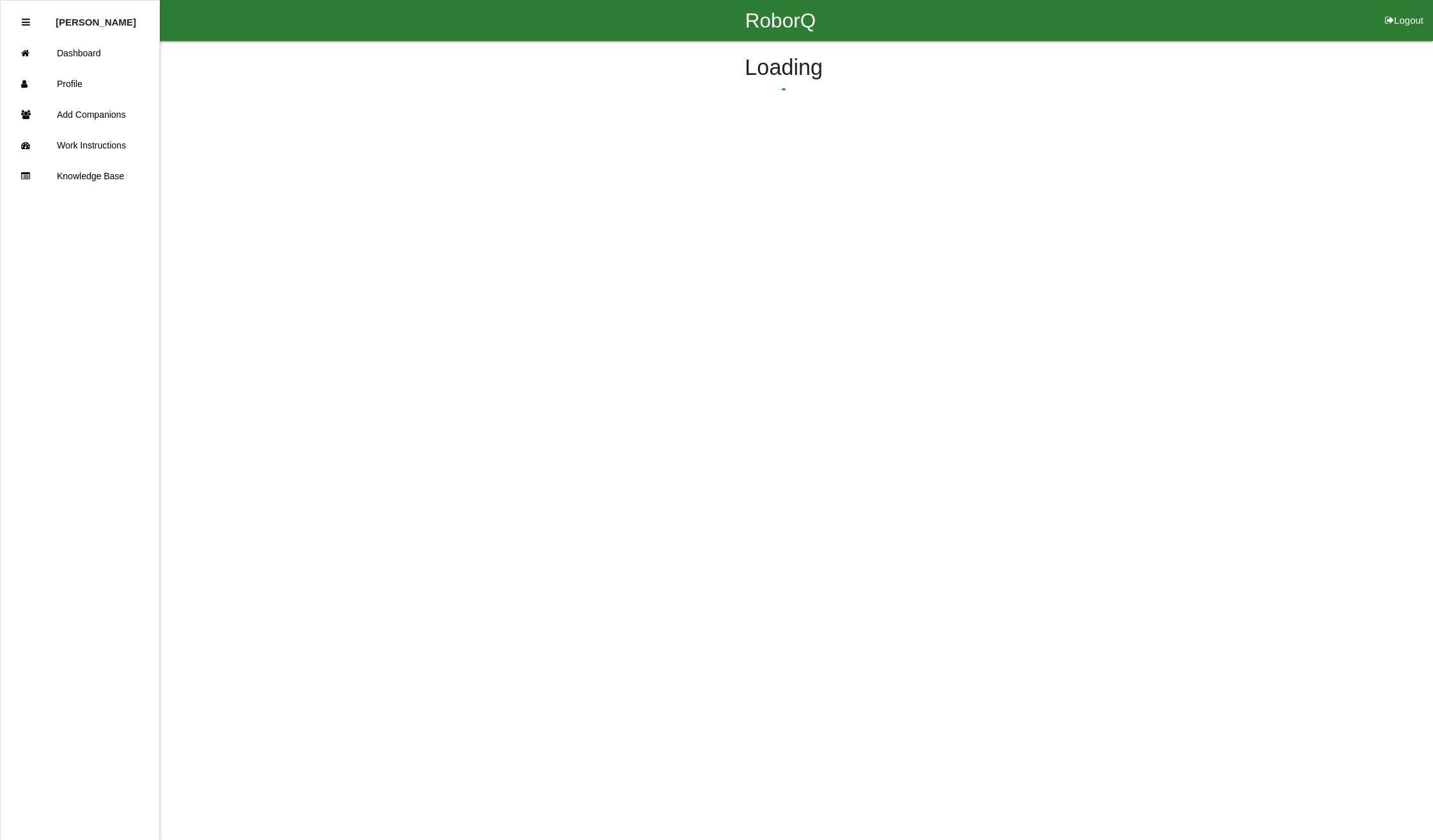
select select "9"
select select "45"
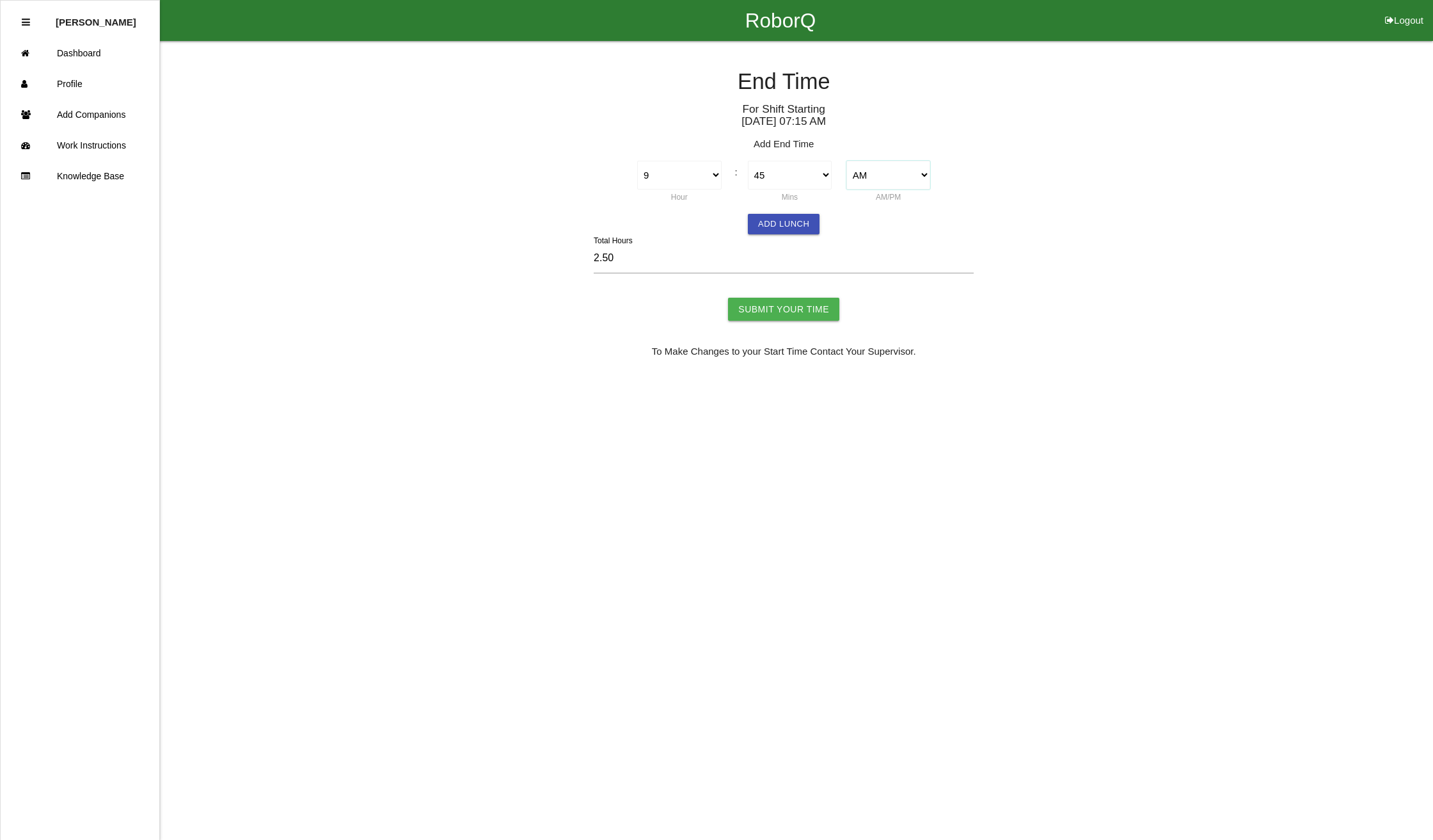
click at [914, 173] on select "AM PM" at bounding box center [889, 175] width 84 height 29
select select "2"
click at [847, 161] on select "AM PM" at bounding box center [889, 175] width 84 height 29
type input "14.50"
click at [696, 177] on select "1 2 3 4 5 6 7 8 9 10 11 12" at bounding box center [679, 175] width 84 height 29
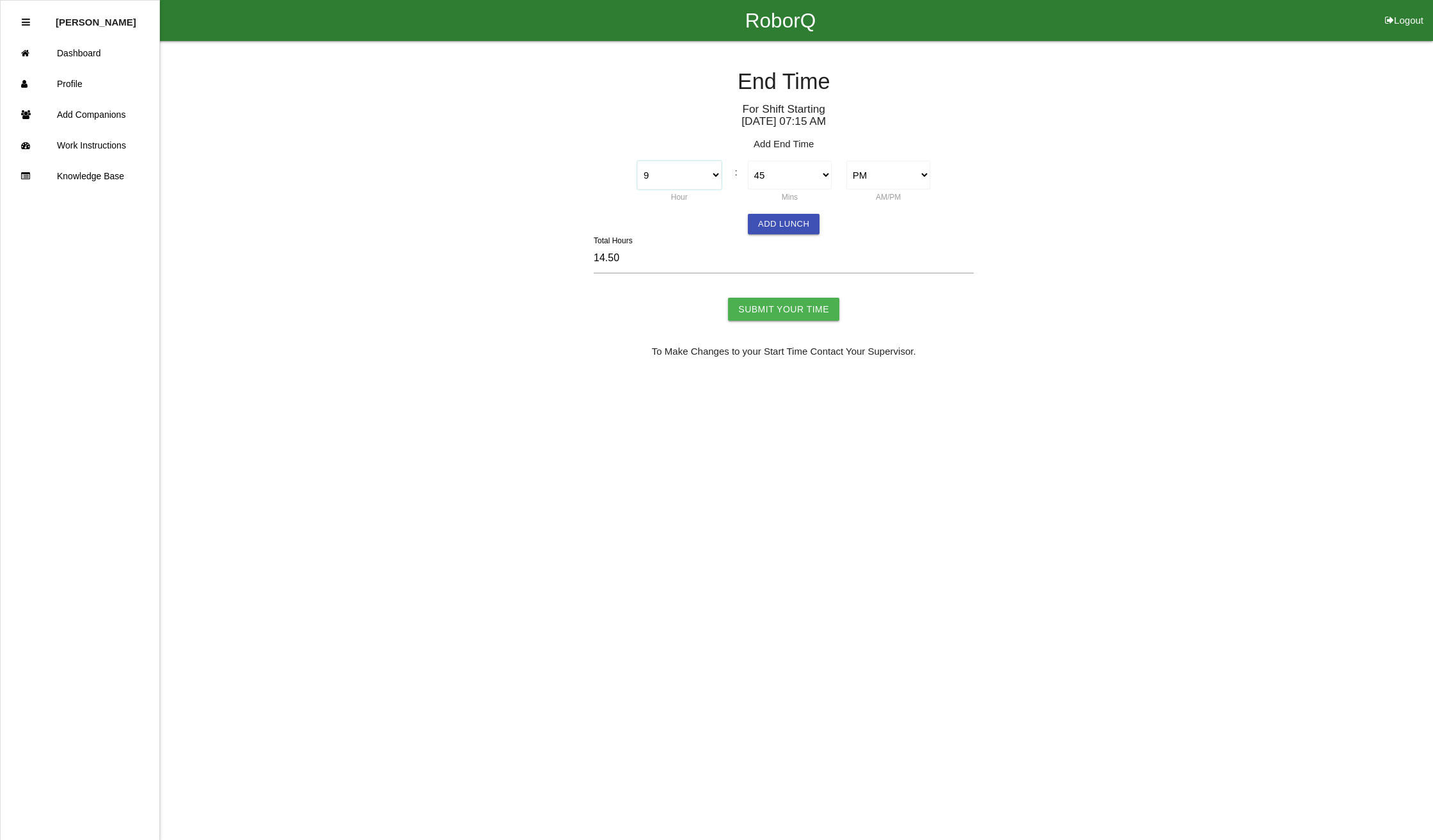
select select "2"
click at [637, 161] on select "1 2 3 4 5 6 7 8 9 10 11 12" at bounding box center [679, 175] width 84 height 29
type input "7.50"
click at [779, 171] on select "00 01 02 03 04 05 06 07 08 09 10 11 12 13 14 15 16 17 18 19 20 21 22 23 24 25 2…" at bounding box center [790, 175] width 84 height 29
select select "15"
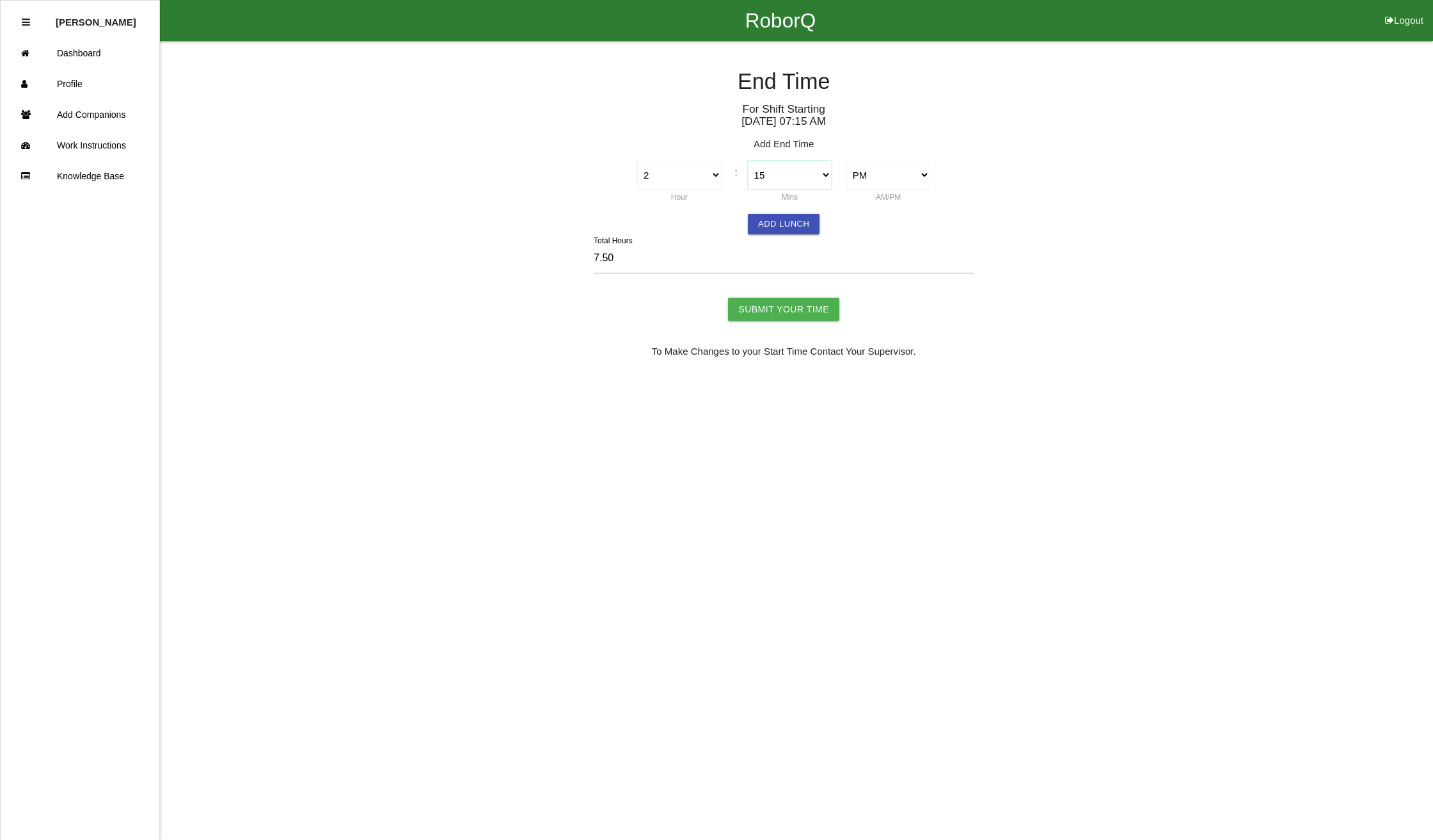
click at [748, 161] on select "00 01 02 03 04 05 06 07 08 09 10 11 12 13 14 15 16 17 18 19 20 21 22 23 24 25 2…" at bounding box center [790, 175] width 84 height 29
type input "7.00"
click at [784, 300] on input "Submit Your Time" at bounding box center [783, 309] width 111 height 23
type input "Processing..."
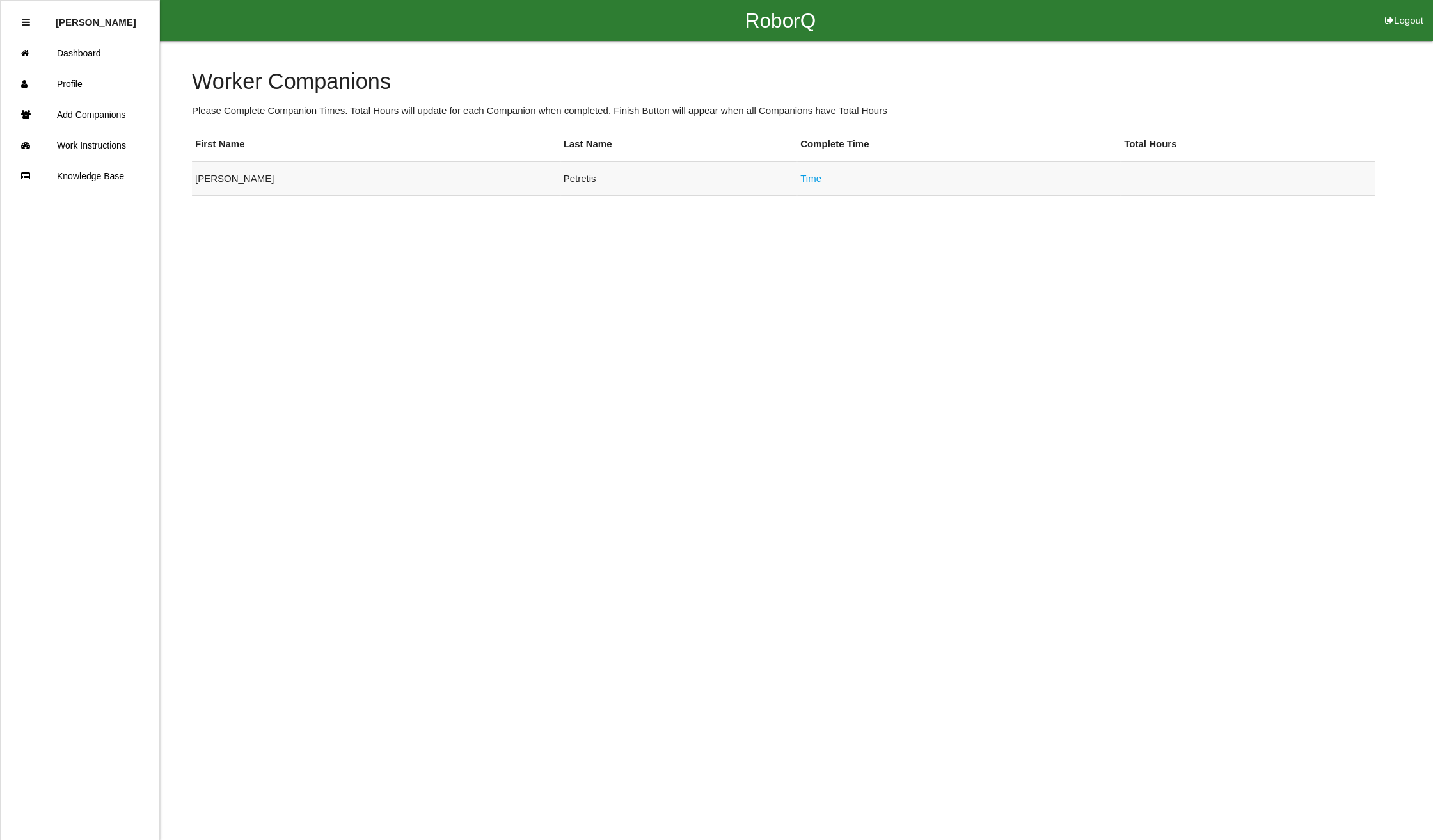
click at [800, 173] on link "Time" at bounding box center [810, 178] width 21 height 11
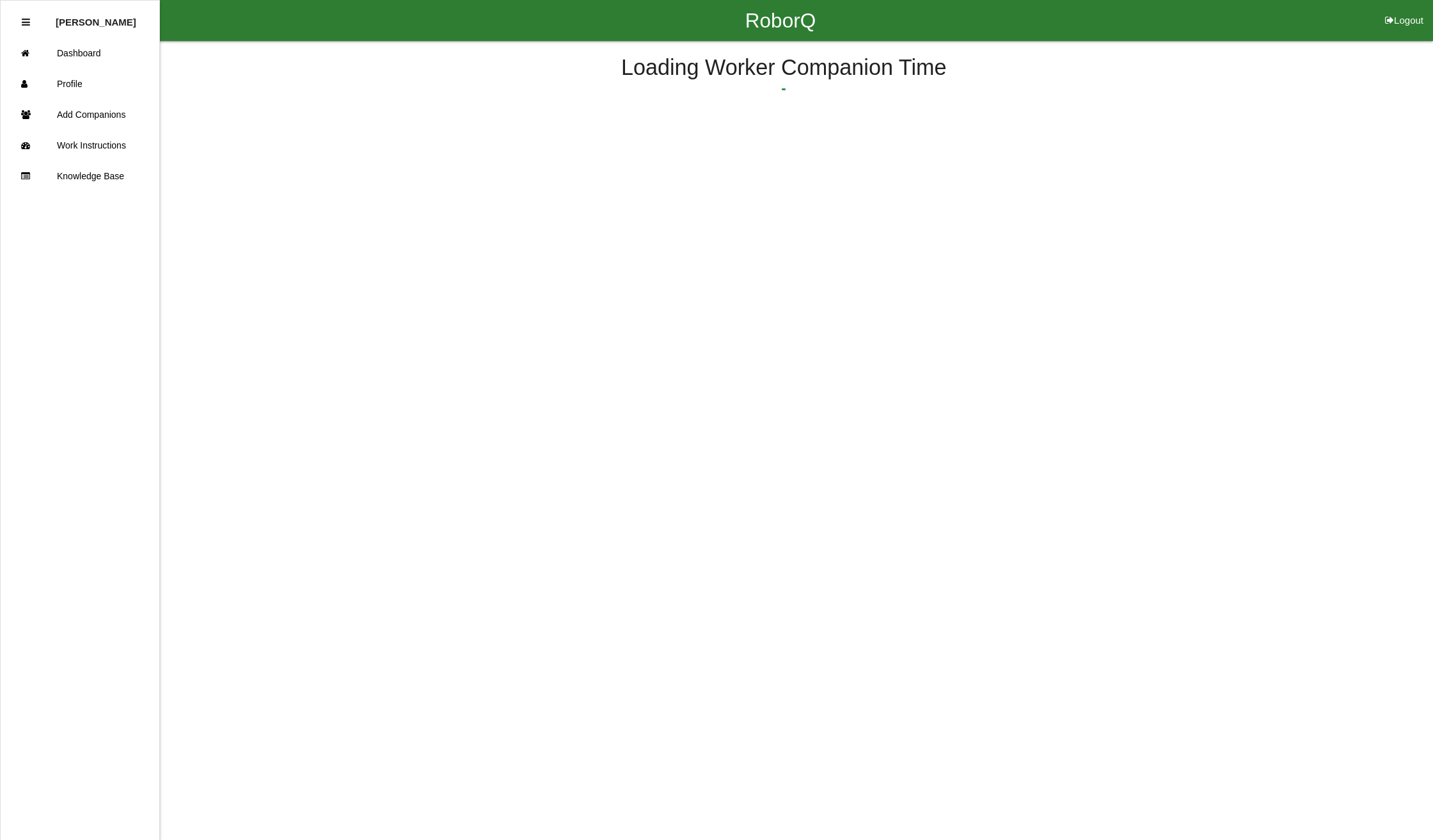
select select "9"
select select "45"
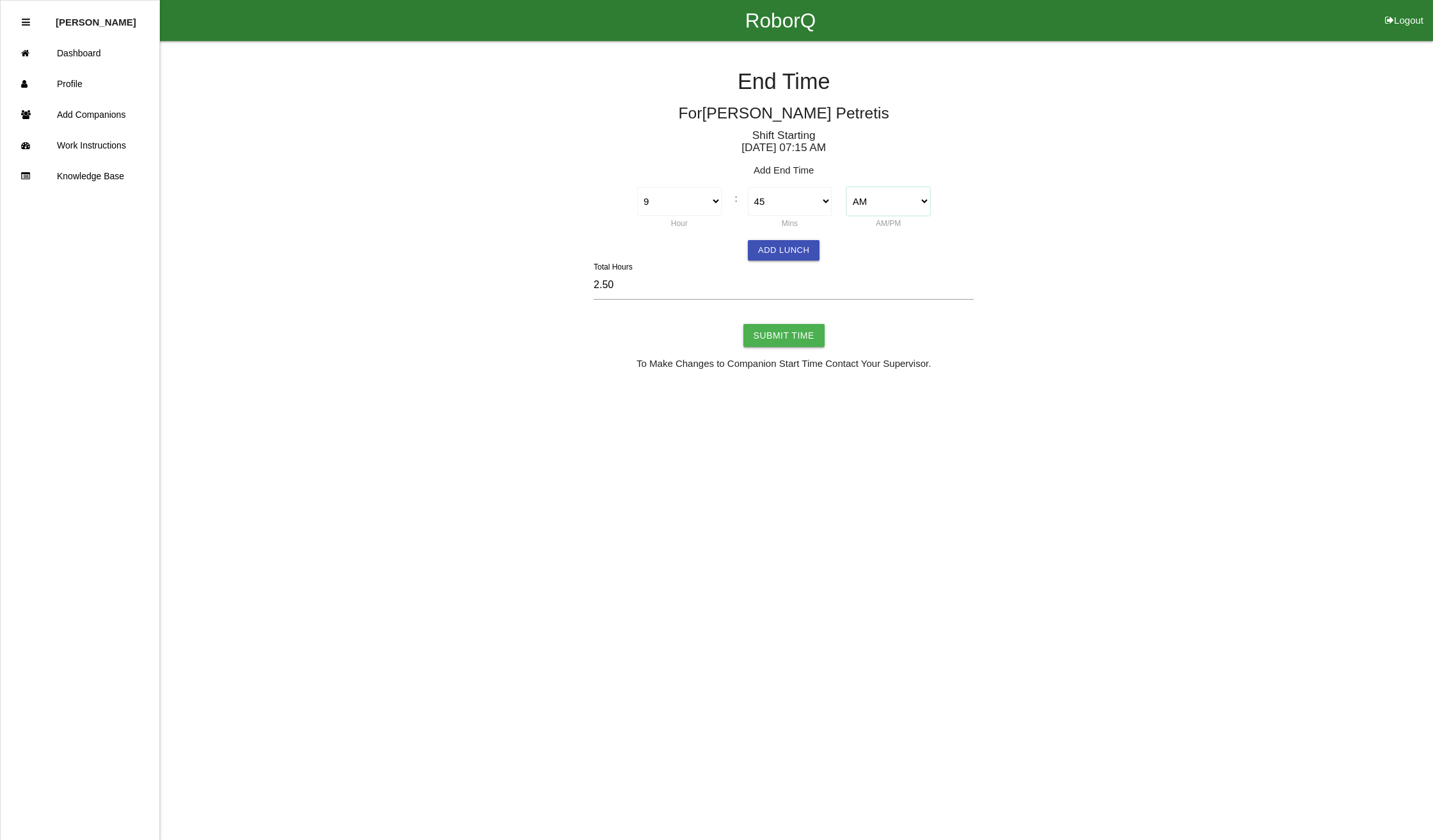
click at [915, 193] on select "AM PM" at bounding box center [889, 201] width 84 height 29
select select "2"
click at [847, 187] on select "AM PM" at bounding box center [889, 201] width 84 height 29
type input "14.50"
click at [712, 193] on select "1 2 3 4 5 6 7 8 9 10 11 12" at bounding box center [679, 201] width 84 height 29
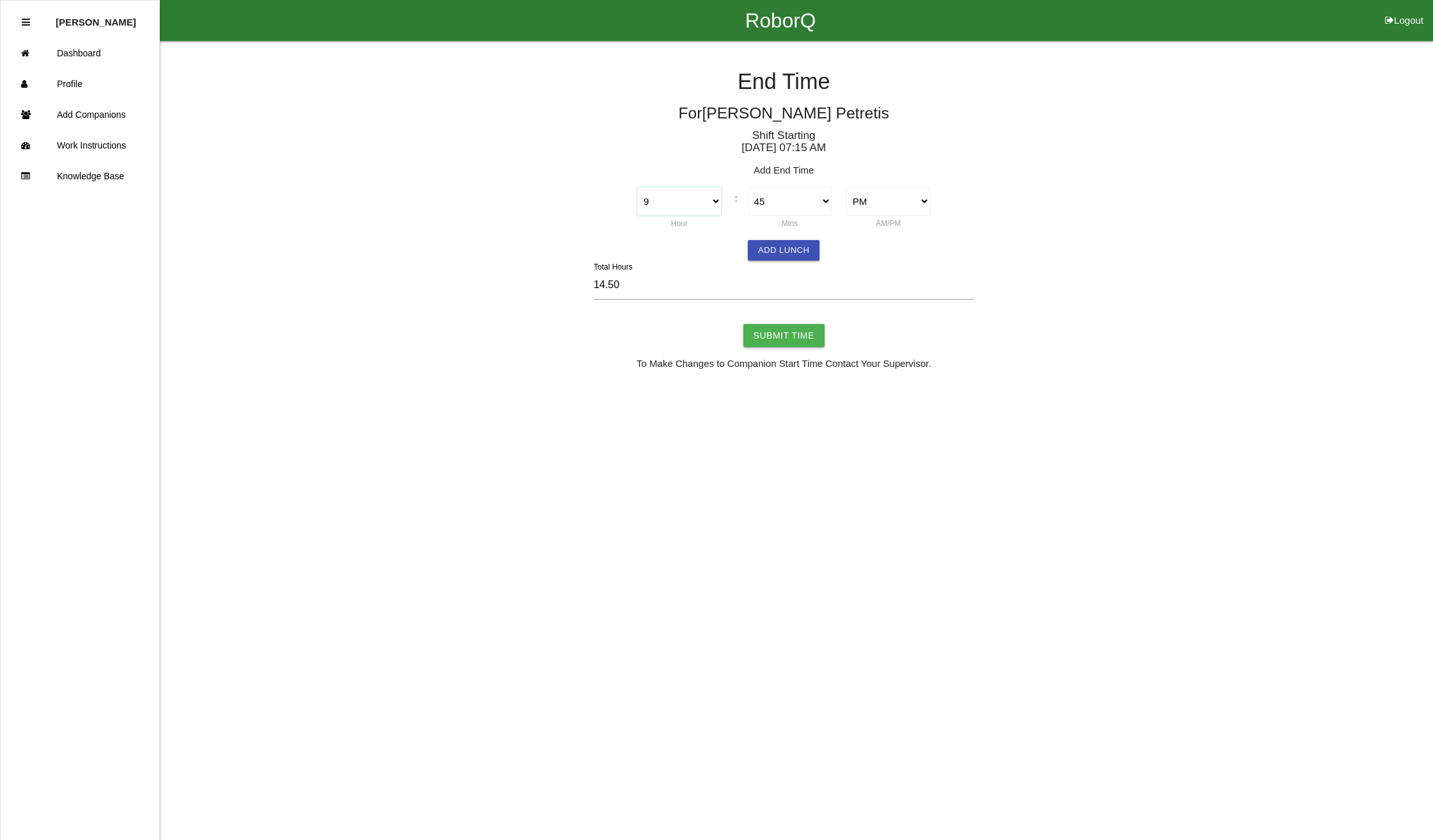
select select "2"
click at [637, 187] on select "1 2 3 4 5 6 7 8 9 10 11 12" at bounding box center [679, 201] width 84 height 29
type input "7.50"
click at [814, 206] on select "00 01 02 03 04 05 06 07 08 09 10 11 12 13 14 15 16 17 18 19 20 21 22 23 24 25 2…" at bounding box center [790, 201] width 84 height 29
select select "15"
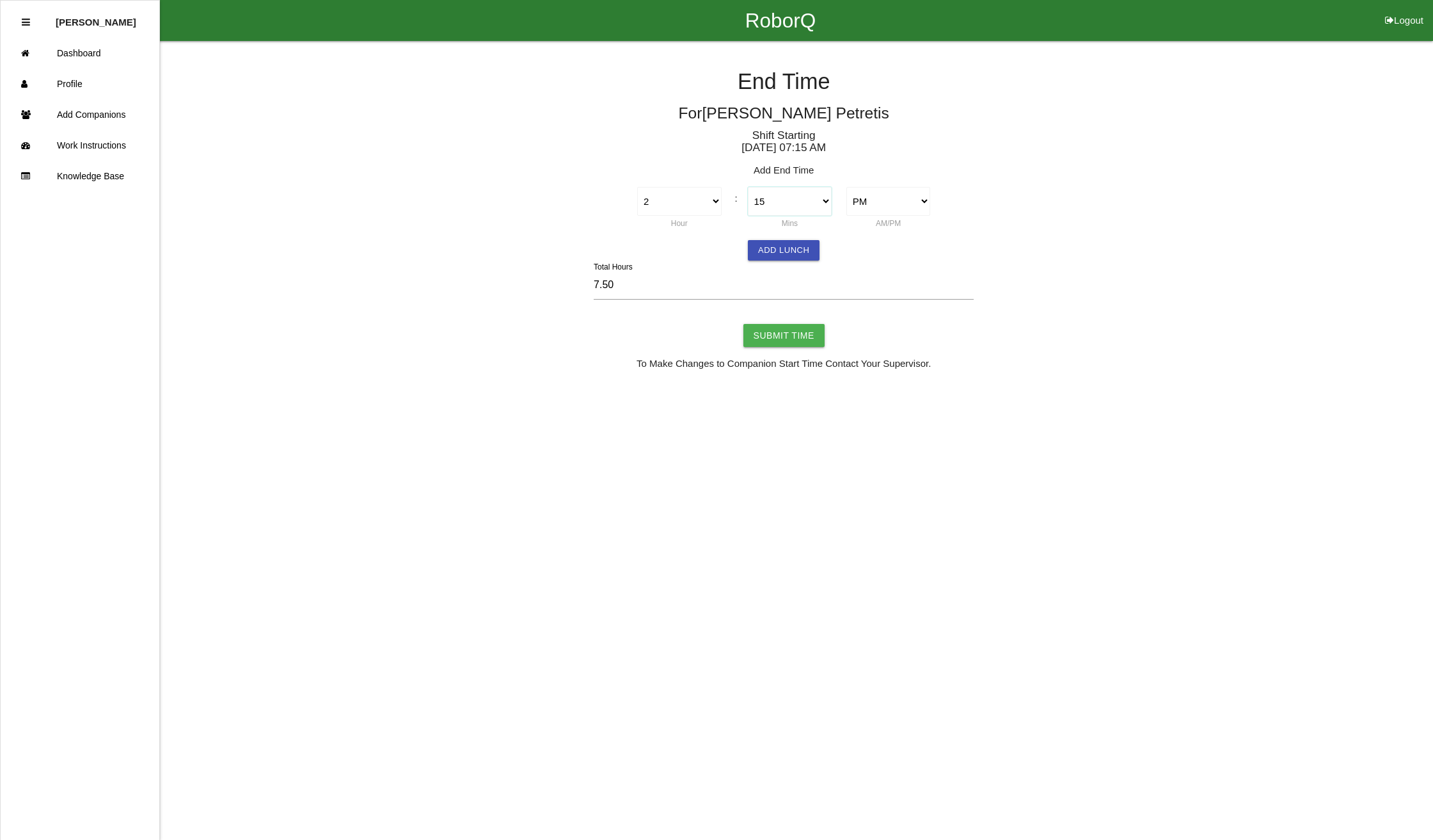
click at [748, 187] on select "00 01 02 03 04 05 06 07 08 09 10 11 12 13 14 15 16 17 18 19 20 21 22 23 24 25 2…" at bounding box center [790, 201] width 84 height 29
type input "7.00"
click at [768, 325] on input "Submit Time" at bounding box center [784, 335] width 81 height 23
type input "Processing..."
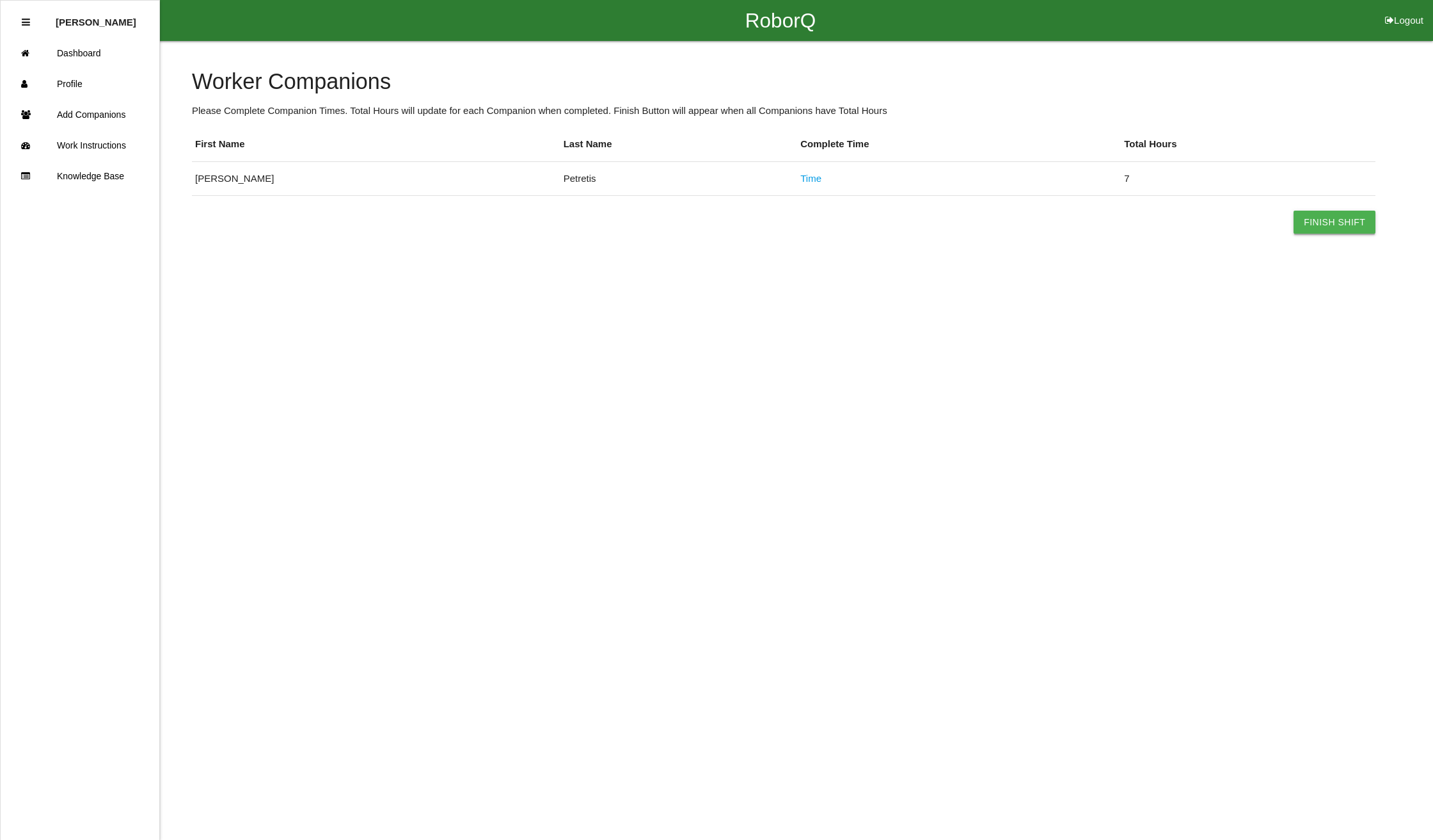
click at [1340, 223] on button "Finish Shift" at bounding box center [1335, 222] width 82 height 23
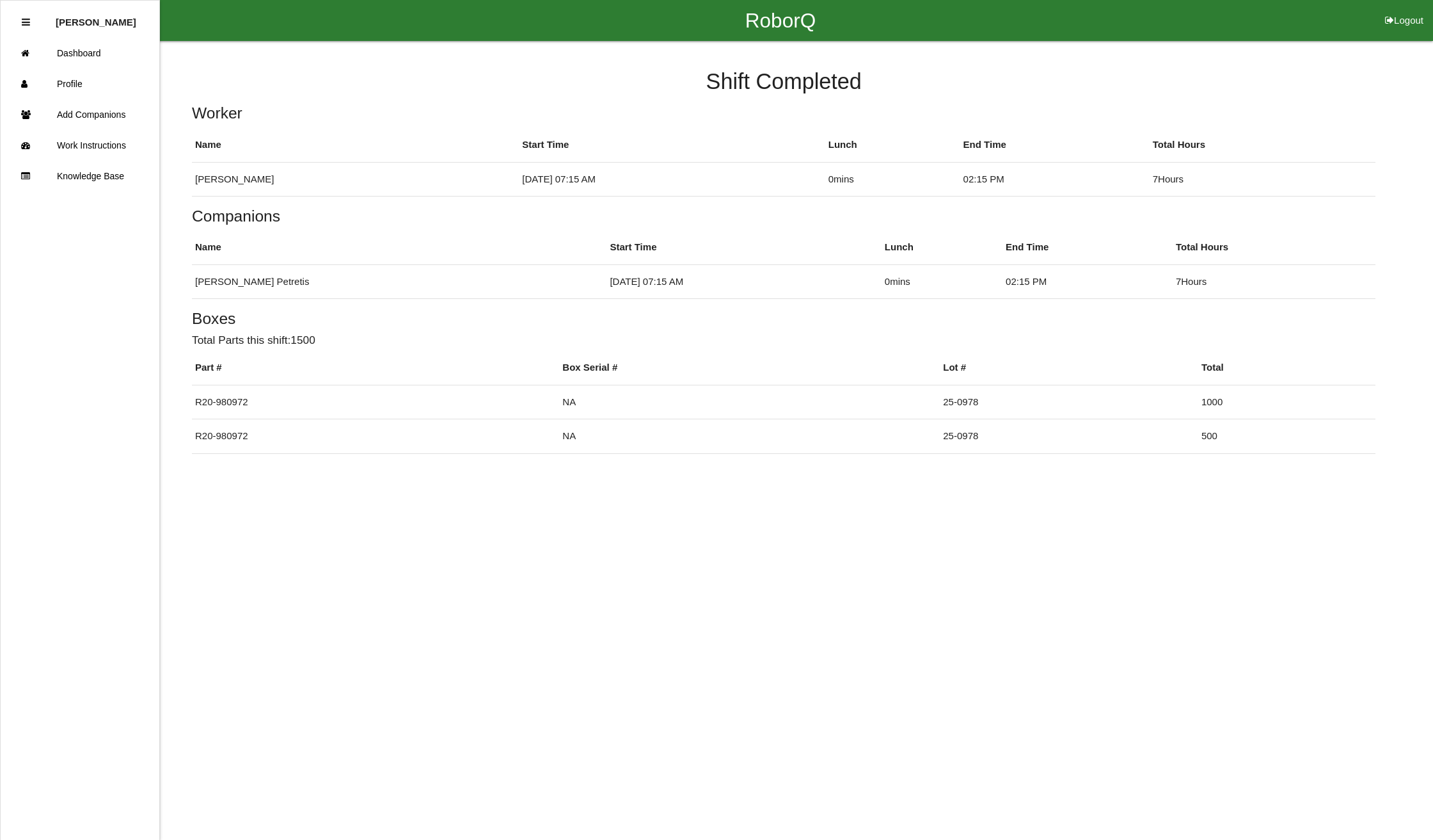
click at [1394, 10] on button "Logout" at bounding box center [1405, 5] width 58 height 10
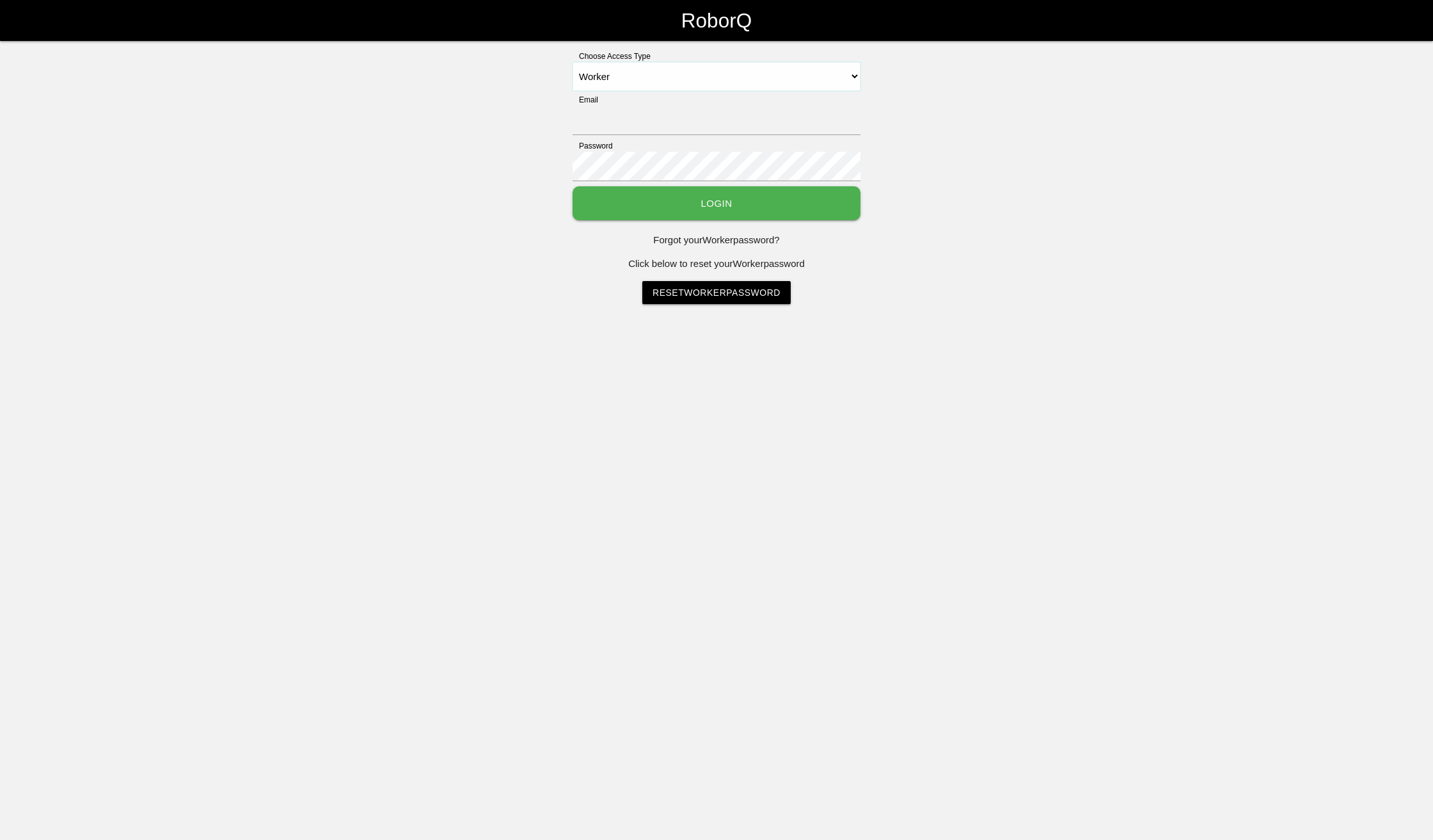
click at [845, 73] on select "Select Access Type Admin Customer Supervisor Worker" at bounding box center [717, 76] width 288 height 29
click at [1225, 163] on div "Choose Access Type Select Access Type Admin Customer Supervisor Worker Email Pa…" at bounding box center [716, 177] width 1433 height 253
drag, startPoint x: 733, startPoint y: 74, endPoint x: 740, endPoint y: 73, distance: 6.5
click at [733, 73] on select "Select Access Type Admin Customer Supervisor Worker" at bounding box center [717, 76] width 288 height 29
select select "Supervisor"
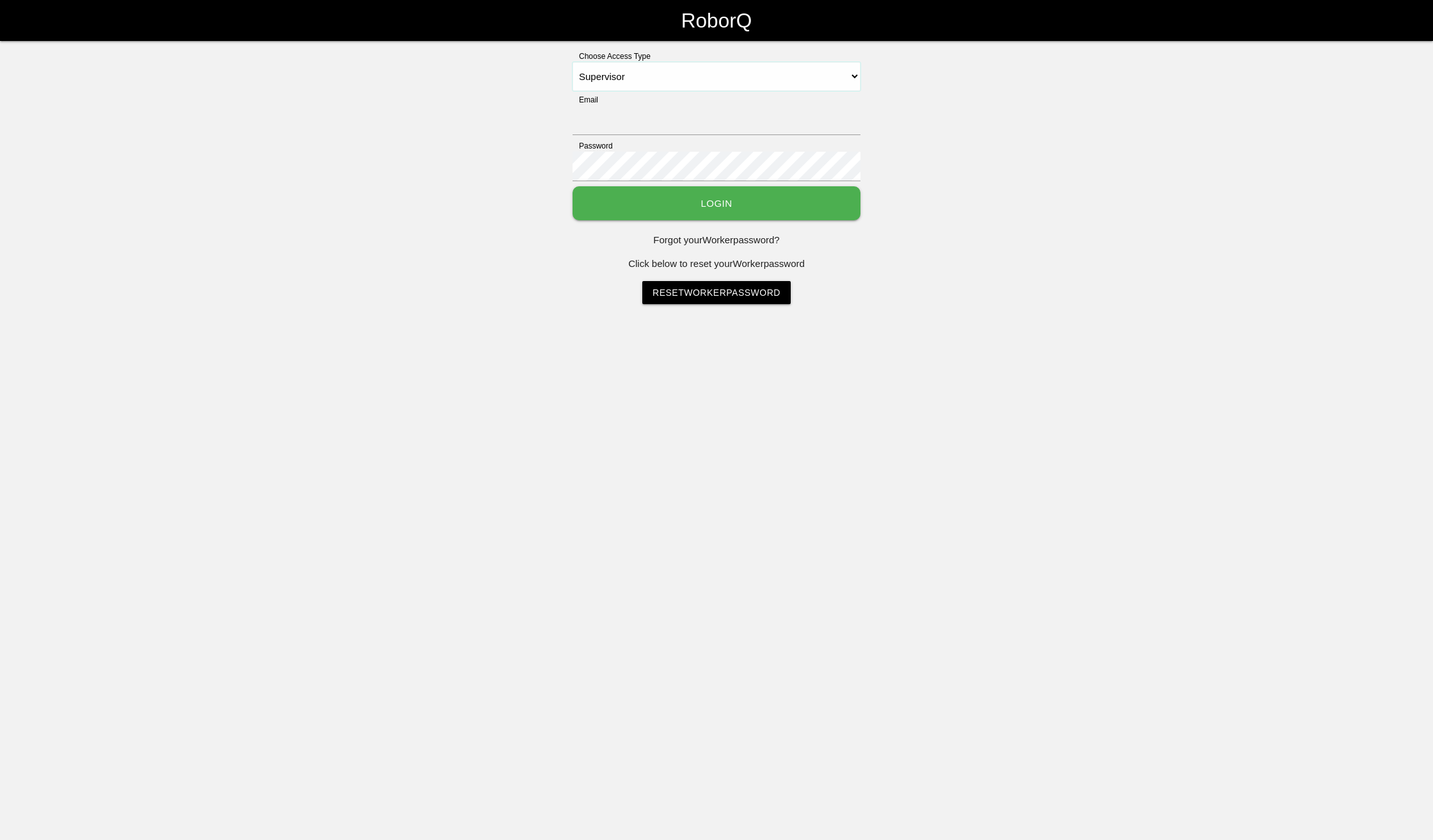
click at [573, 62] on select "Select Access Type Admin Customer Supervisor Worker" at bounding box center [717, 76] width 288 height 29
